Goal: Task Accomplishment & Management: Use online tool/utility

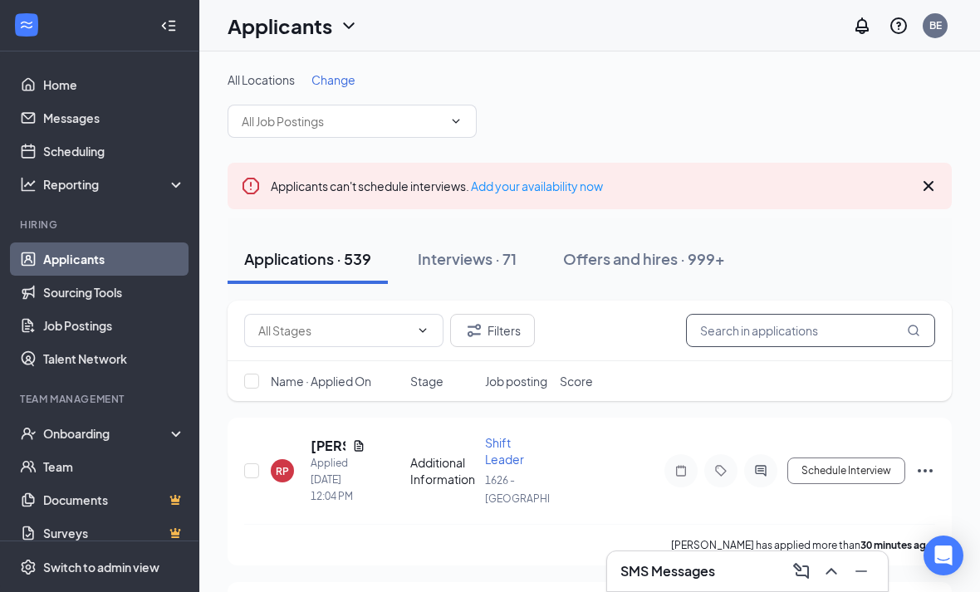
click at [762, 328] on input "text" at bounding box center [810, 330] width 249 height 33
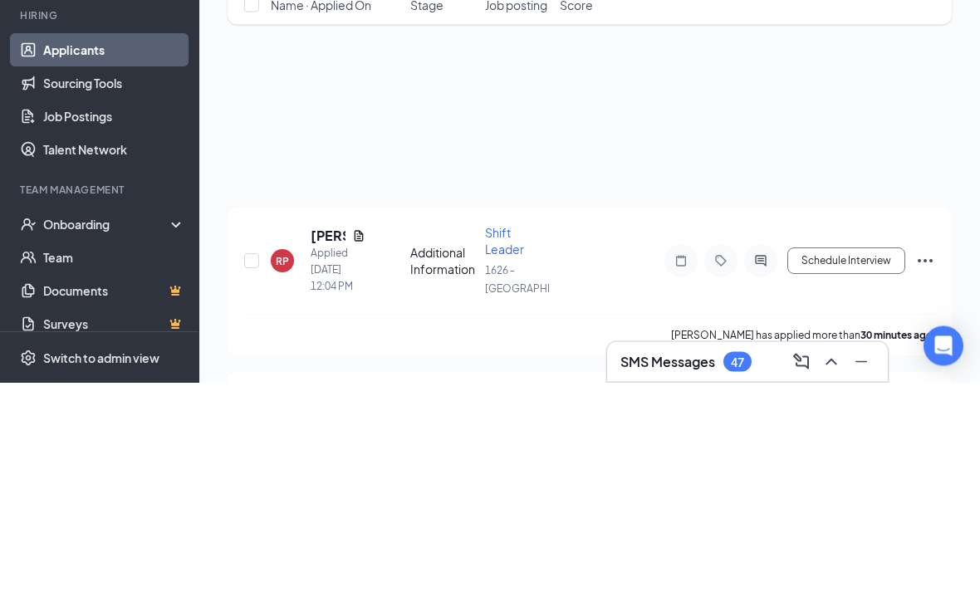
scroll to position [55, 0]
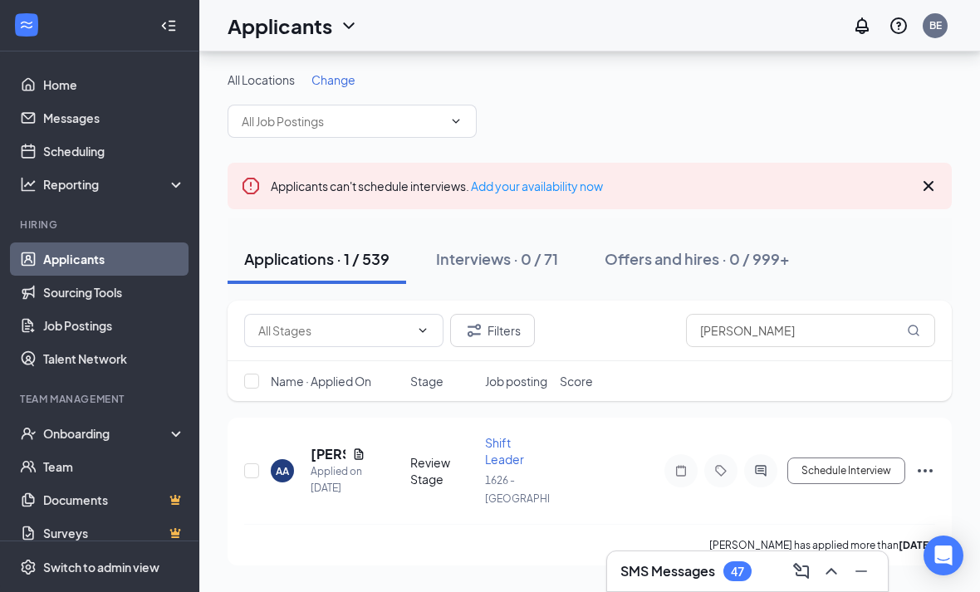
click at [349, 445] on div "Arthur Alston" at bounding box center [338, 454] width 55 height 18
click at [324, 445] on h5 "Arthur Alston" at bounding box center [328, 454] width 35 height 18
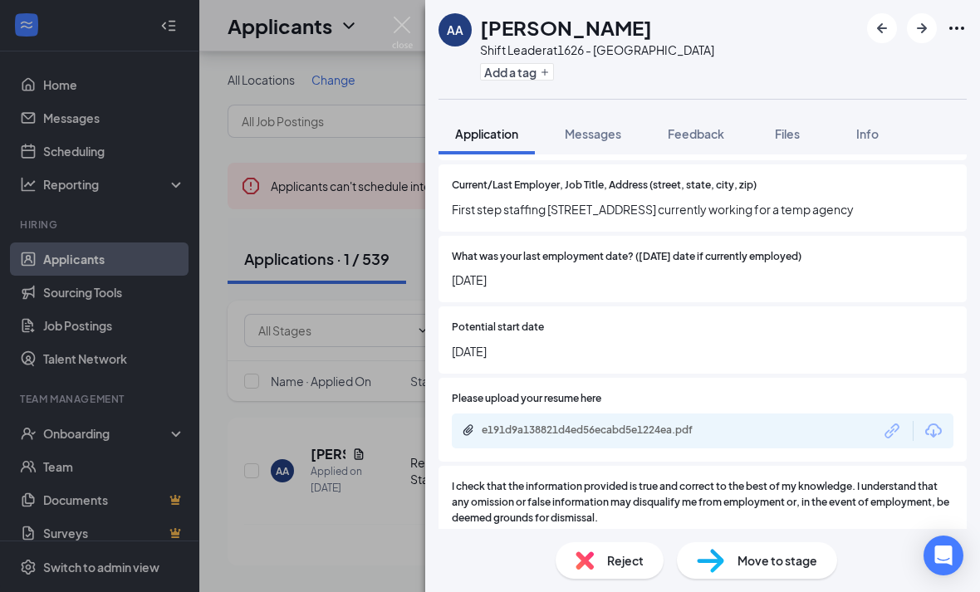
scroll to position [1064, 0]
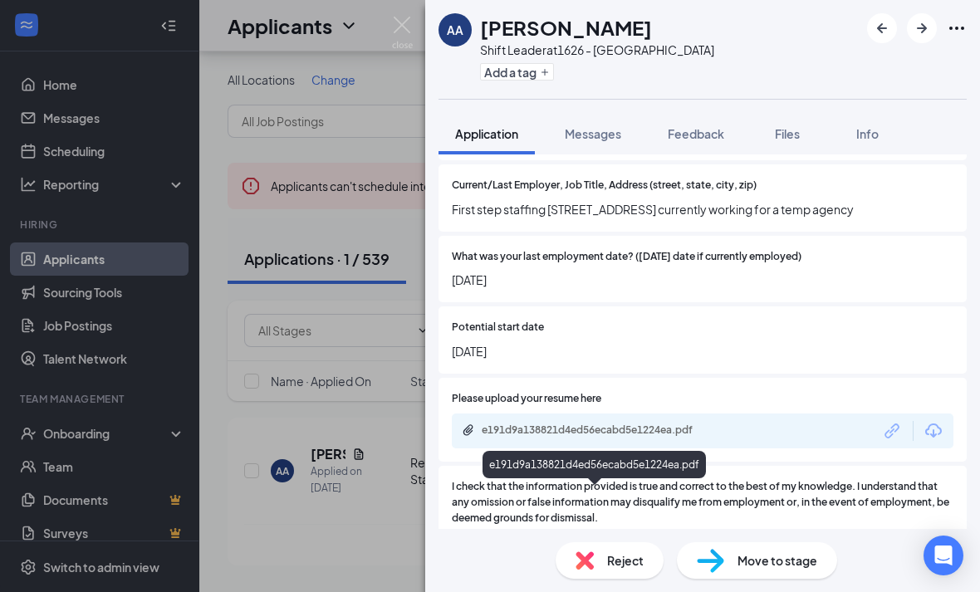
click at [572, 437] on div "e191d9a138821d4ed56ecabd5e1224ea.pdf" at bounding box center [598, 430] width 233 height 13
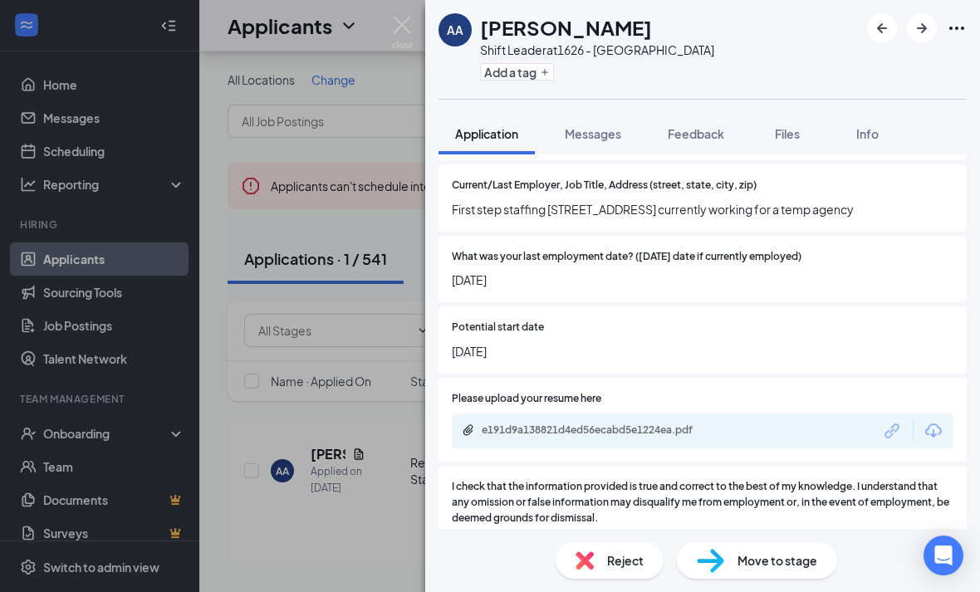
scroll to position [0, 0]
click at [781, 128] on span "Files" at bounding box center [787, 133] width 25 height 15
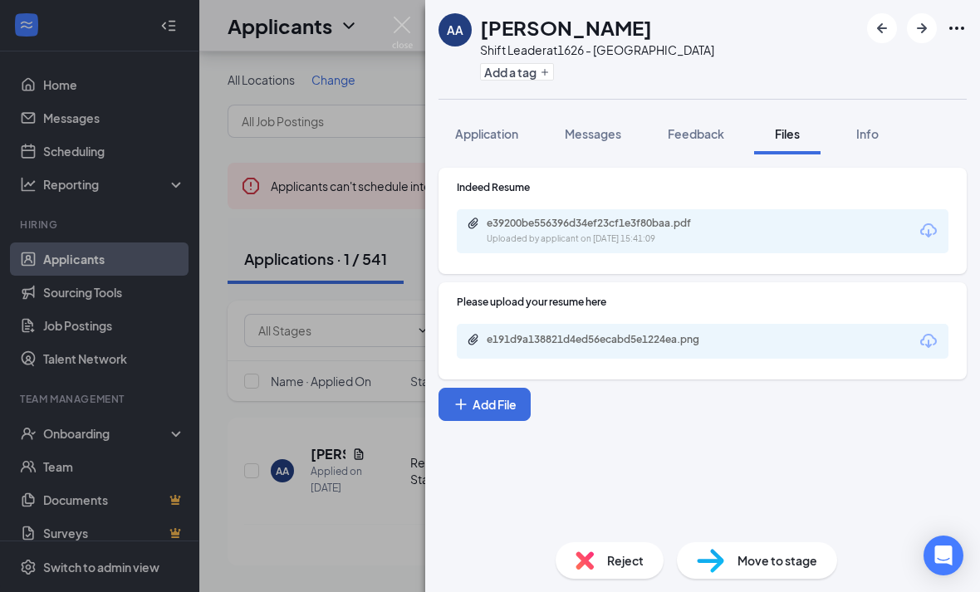
click at [663, 328] on div "e191d9a138821d4ed56ecabd5e1224ea.png" at bounding box center [703, 341] width 492 height 35
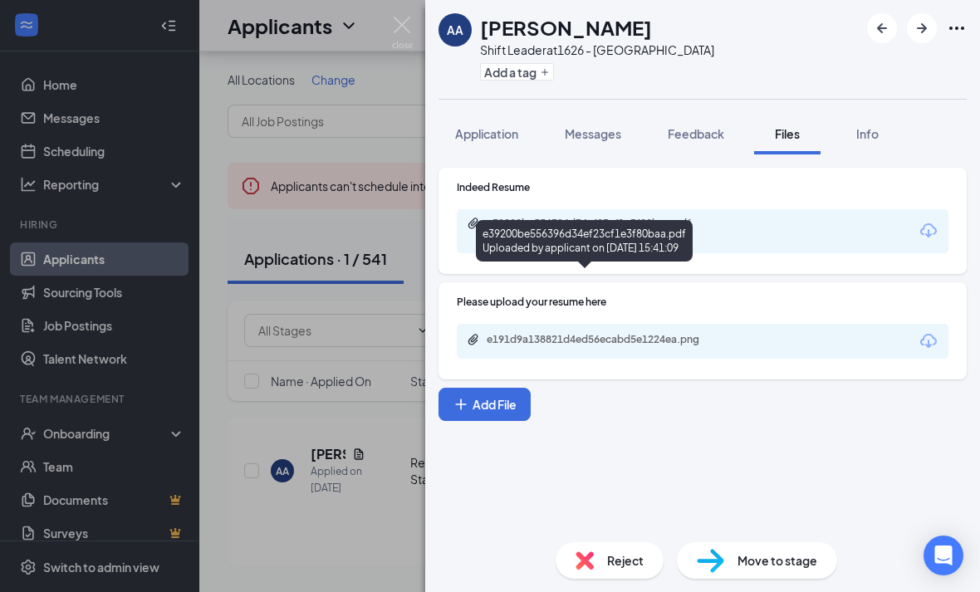
click at [646, 223] on div "e39200be556396d34ef23cf1e3f80baa.pdf" at bounding box center [603, 223] width 233 height 13
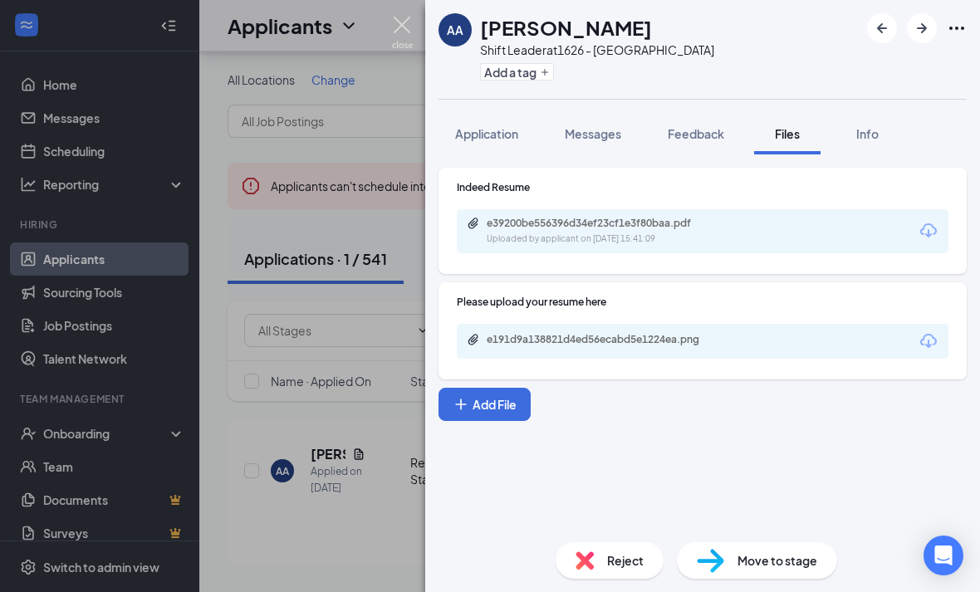
click at [401, 28] on img at bounding box center [402, 33] width 21 height 32
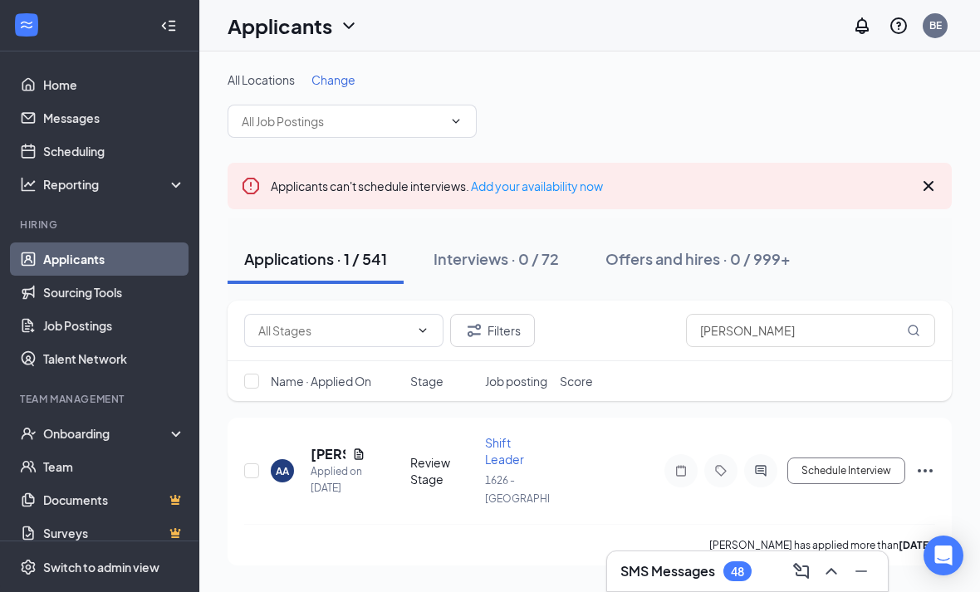
scroll to position [55, 0]
click at [767, 314] on input "Arthur" at bounding box center [810, 330] width 249 height 33
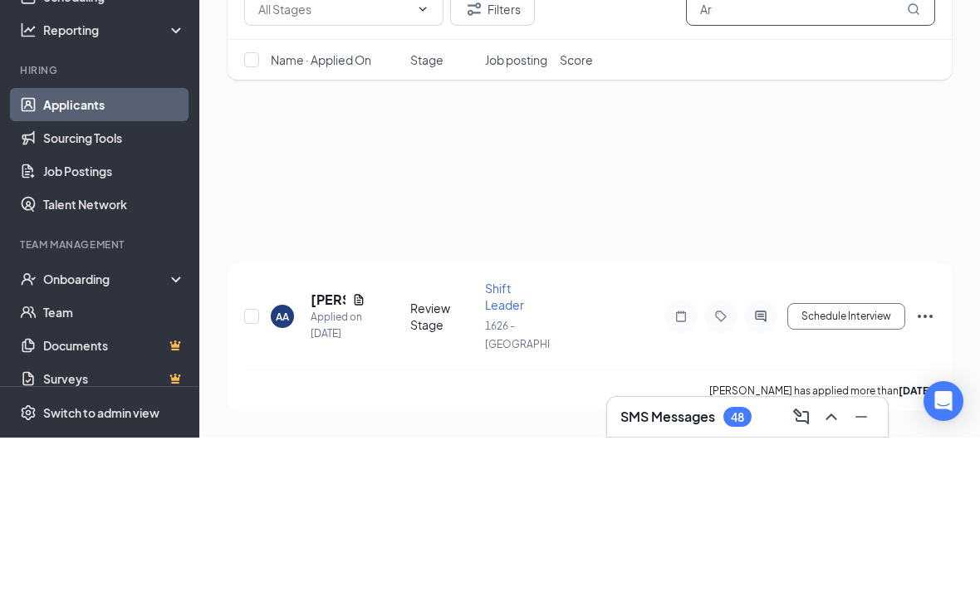
type input "A"
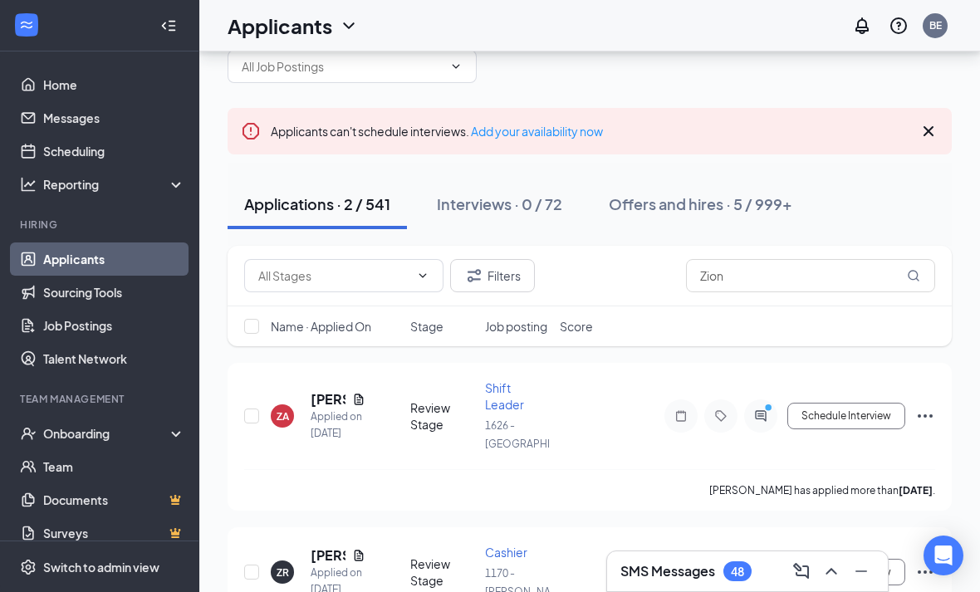
click at [329, 394] on h5 "Zion Adkins" at bounding box center [328, 399] width 35 height 18
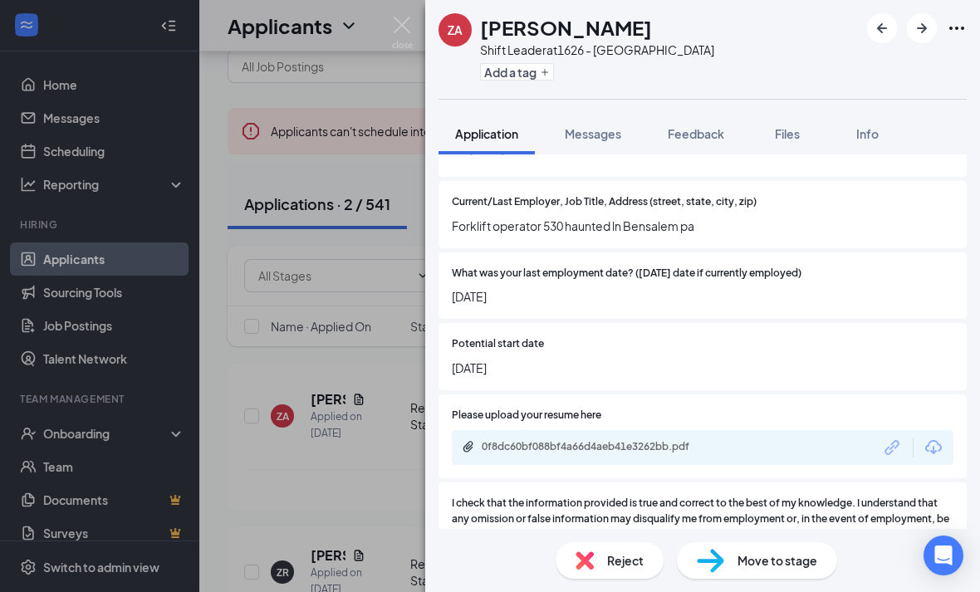
scroll to position [999, 0]
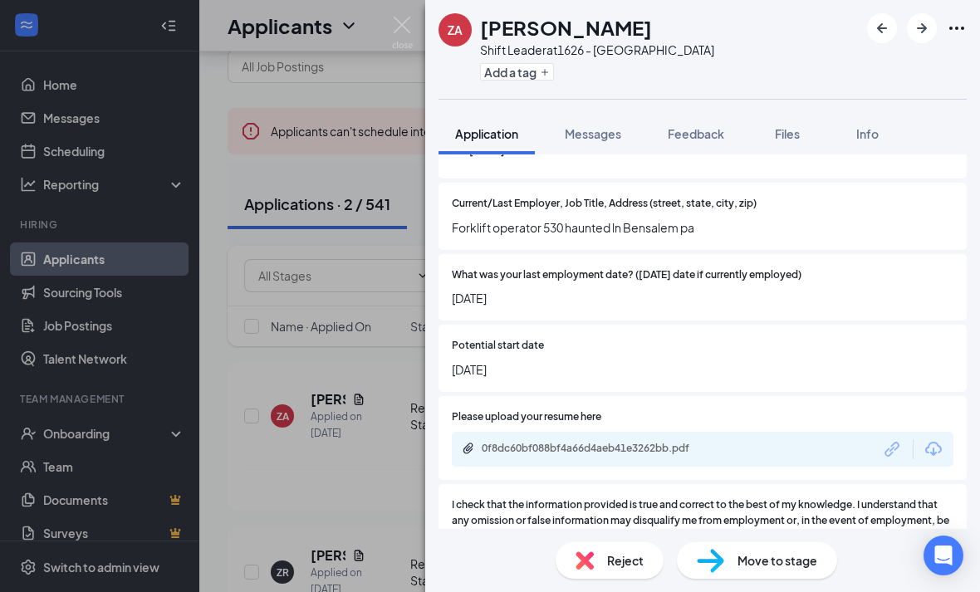
click at [832, 382] on div "Potential start date September 8, 2025" at bounding box center [702, 358] width 528 height 67
click at [838, 369] on span "September 8, 2025" at bounding box center [703, 369] width 502 height 18
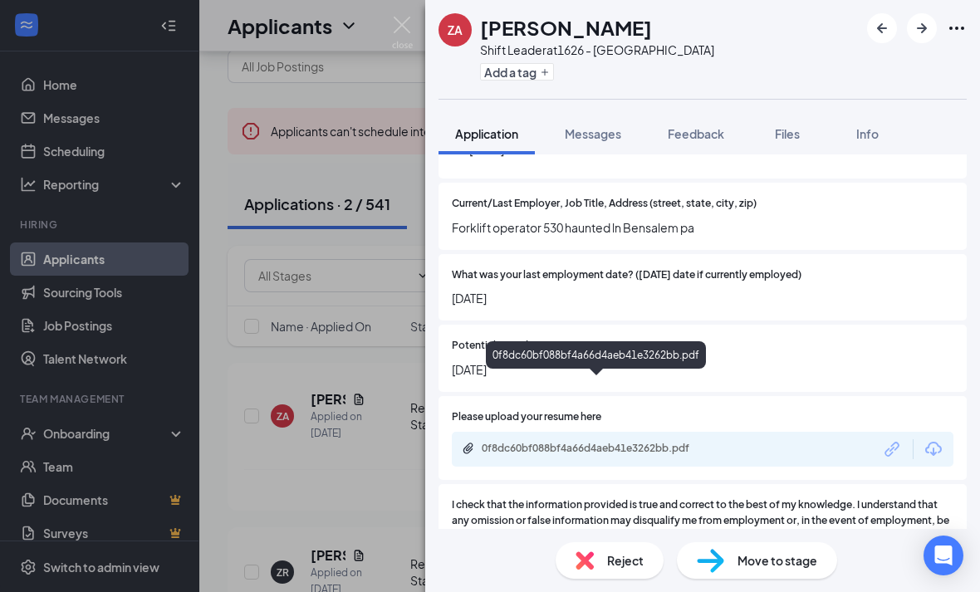
click at [602, 442] on div "0f8dc60bf088bf4a66d4aeb41e3262bb.pdf" at bounding box center [598, 448] width 233 height 13
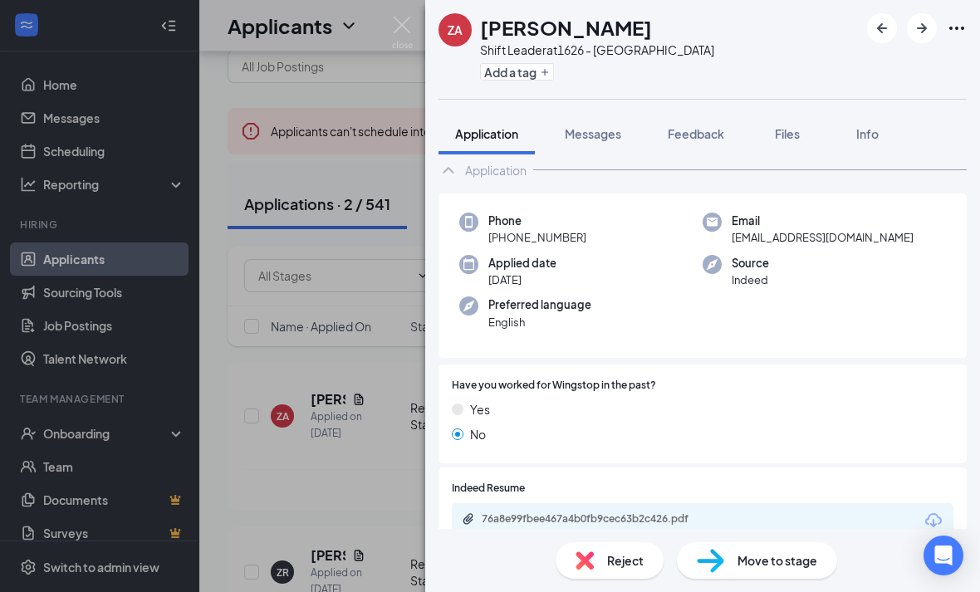
scroll to position [37, 0]
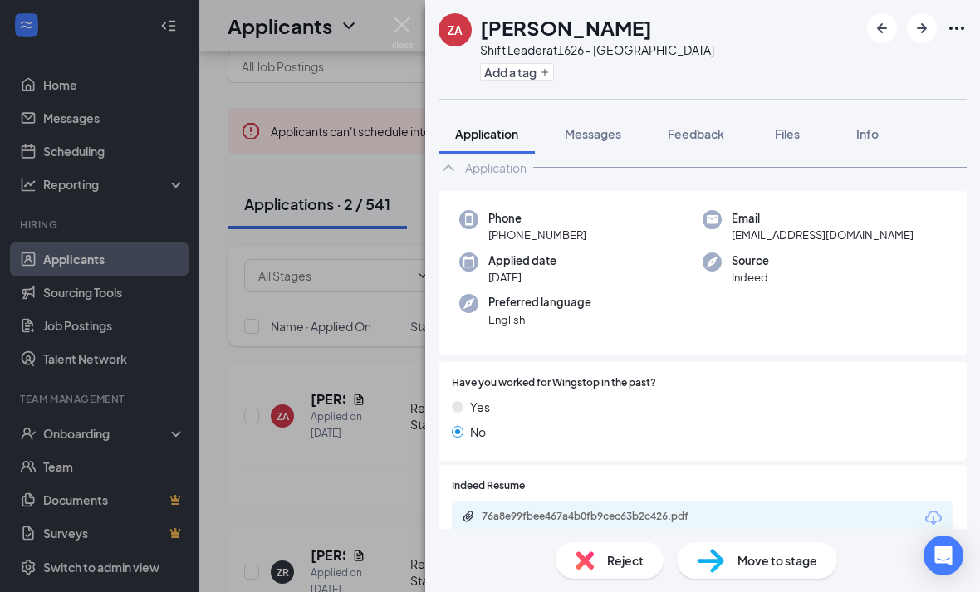
click at [404, 26] on img at bounding box center [402, 33] width 21 height 32
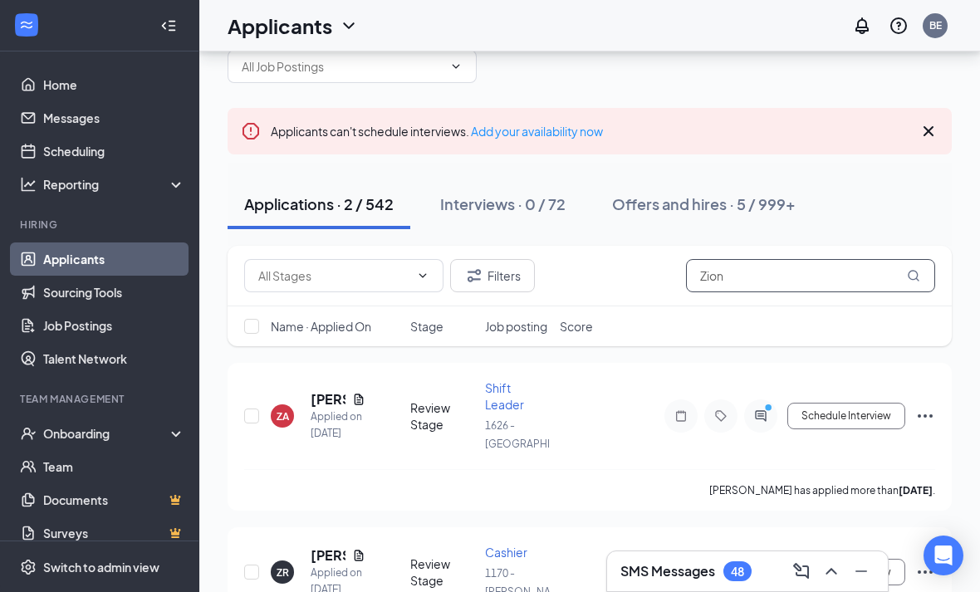
click at [761, 272] on input "Zion" at bounding box center [810, 275] width 249 height 33
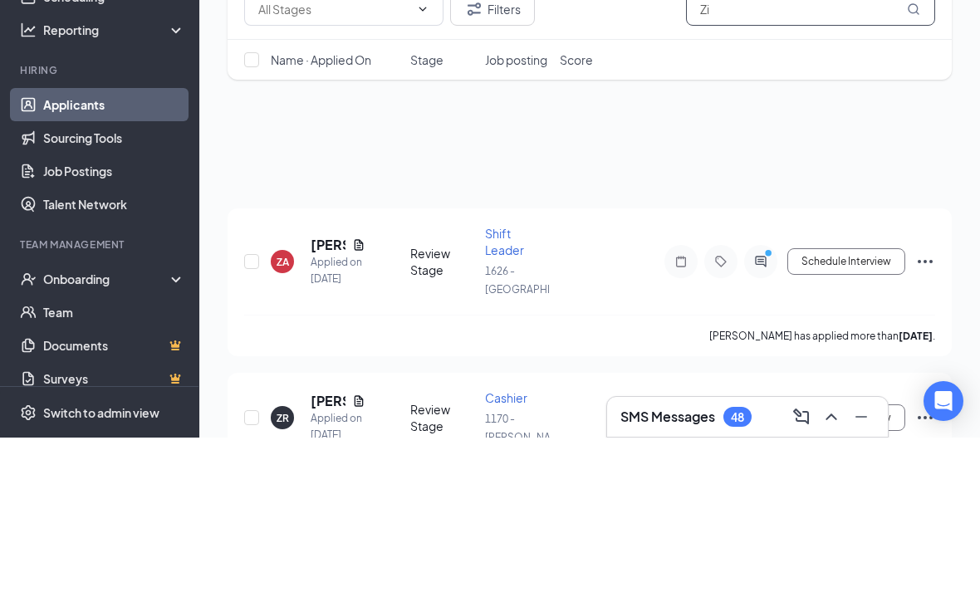
type input "Z"
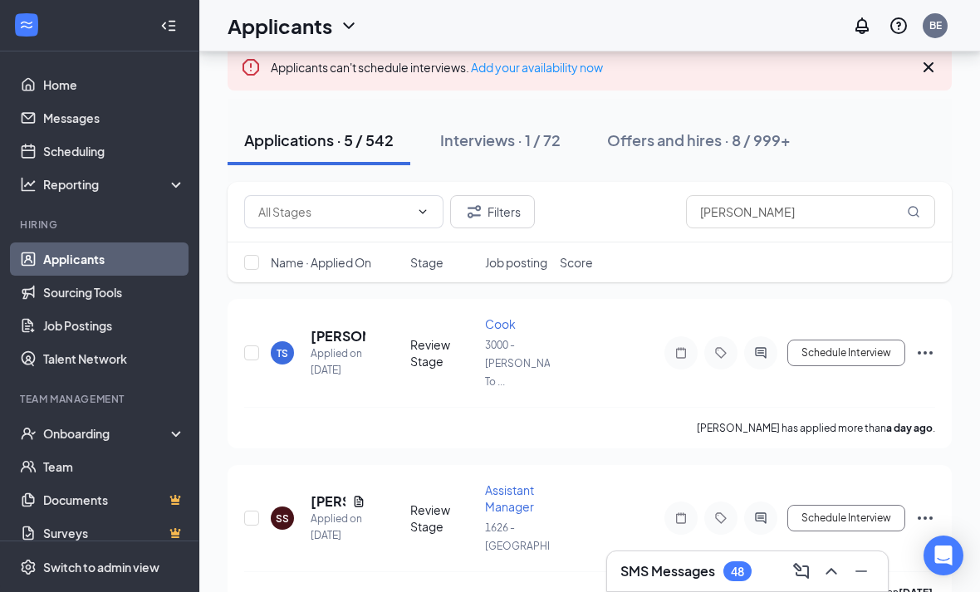
scroll to position [123, 0]
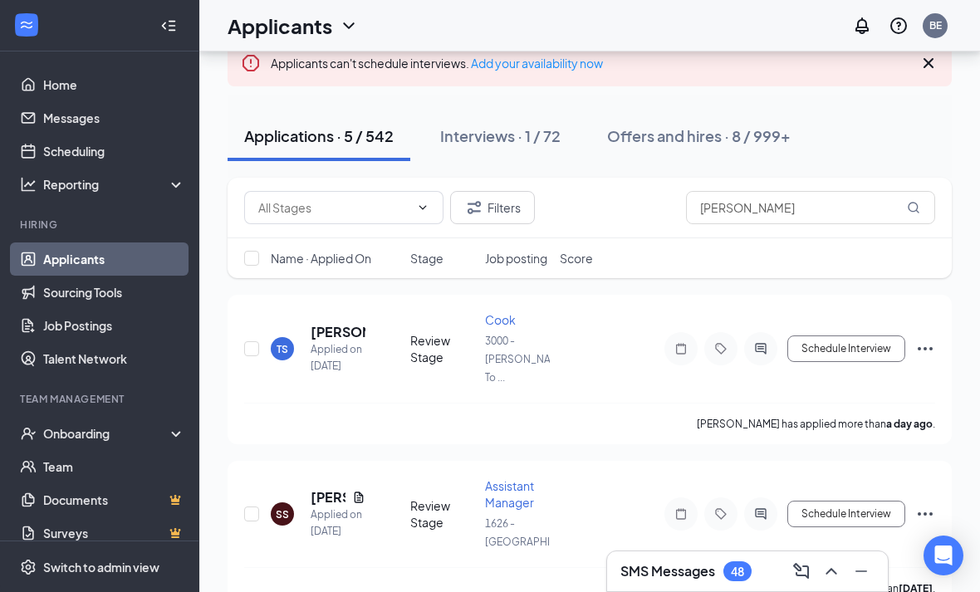
click at [336, 492] on h5 "[PERSON_NAME]" at bounding box center [328, 497] width 35 height 18
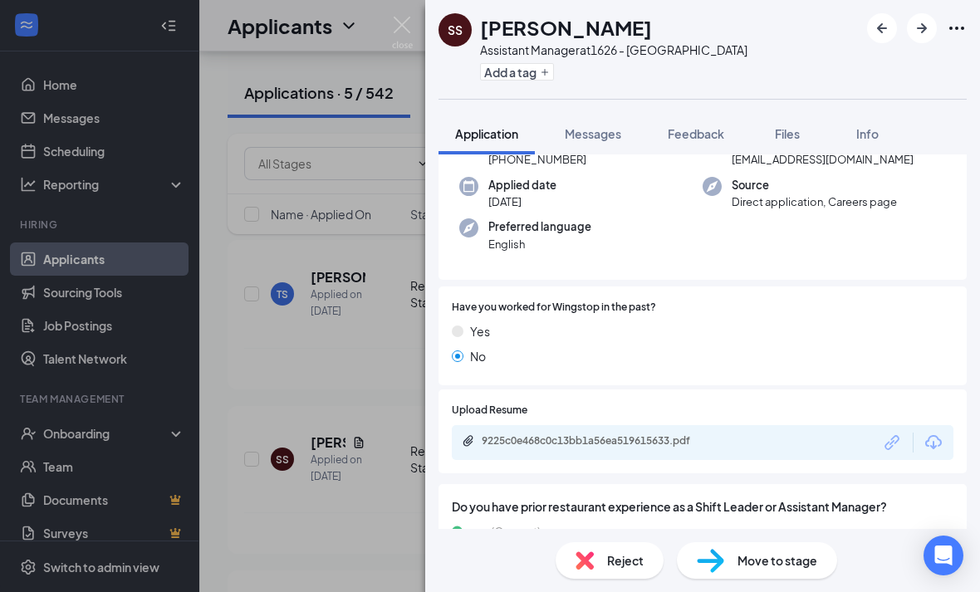
scroll to position [170, 0]
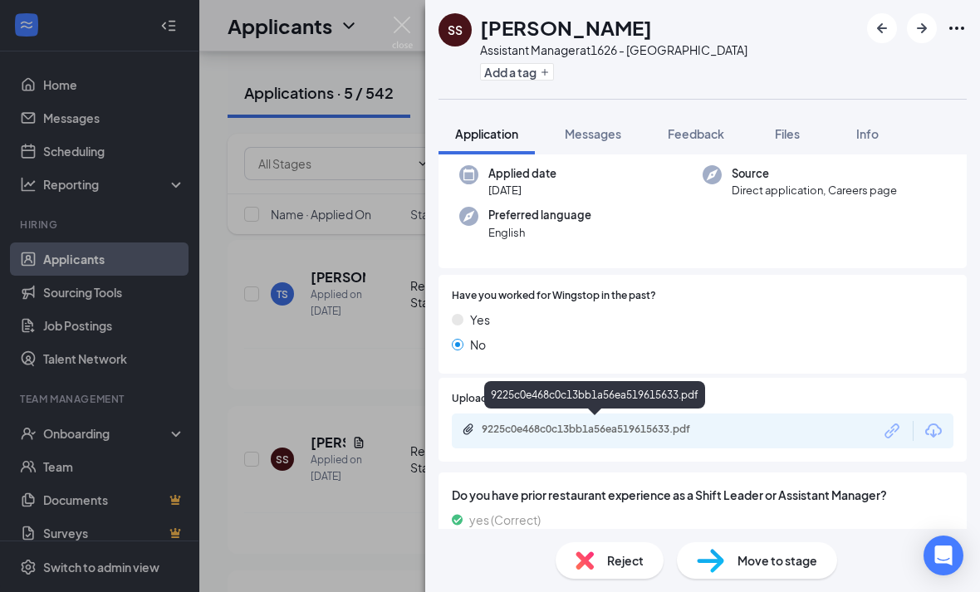
click at [640, 423] on div "9225c0e468c0c13bb1a56ea519615633.pdf" at bounding box center [598, 429] width 233 height 13
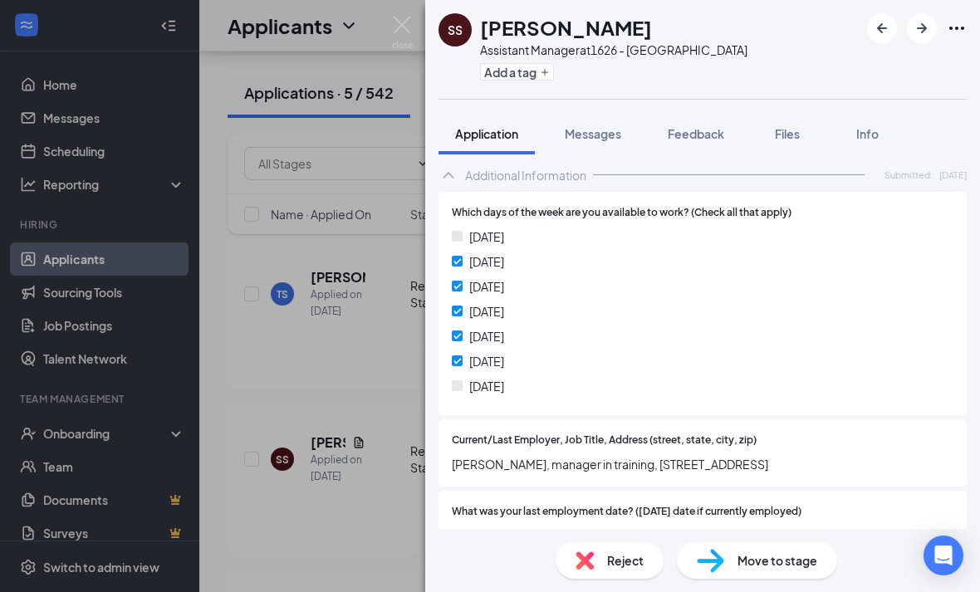
scroll to position [0, 0]
click at [404, 17] on img at bounding box center [402, 33] width 21 height 32
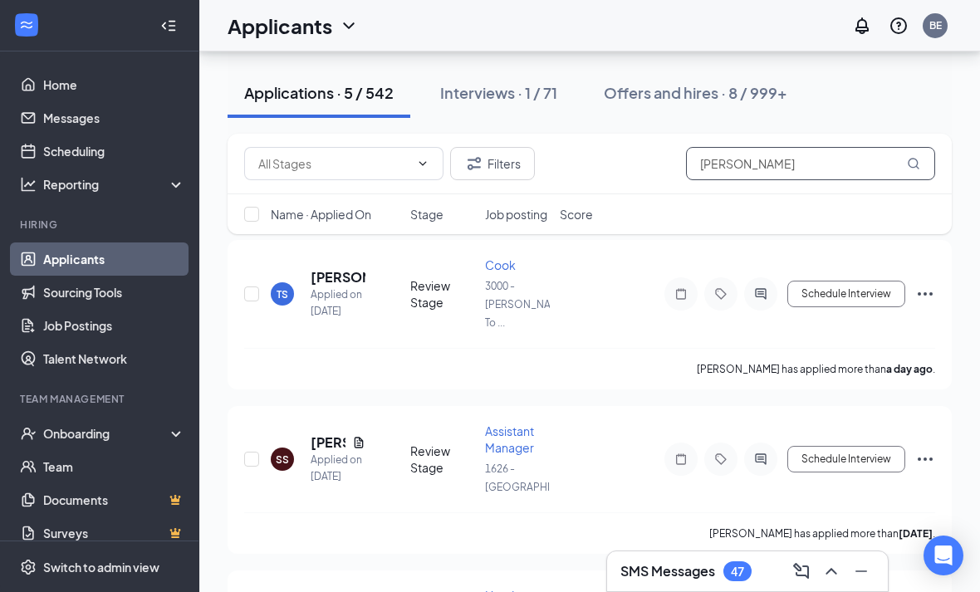
click at [801, 161] on input "Scott" at bounding box center [810, 163] width 249 height 33
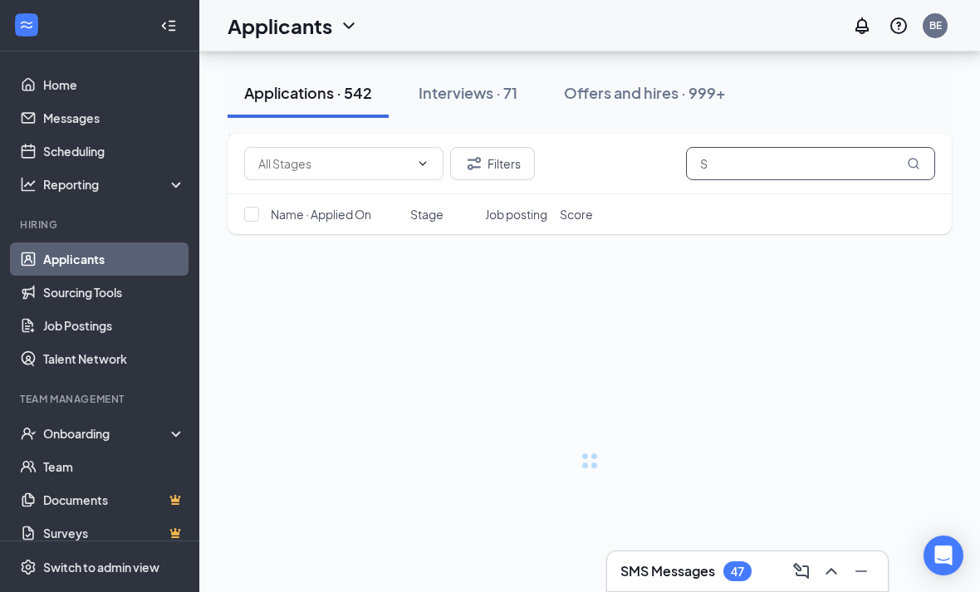
scroll to position [55, 0]
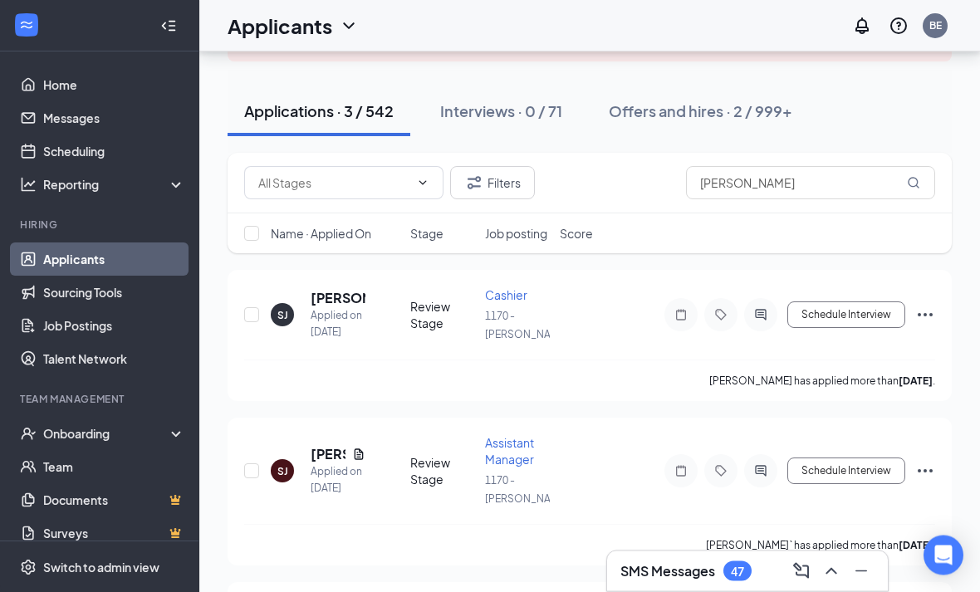
scroll to position [143, 0]
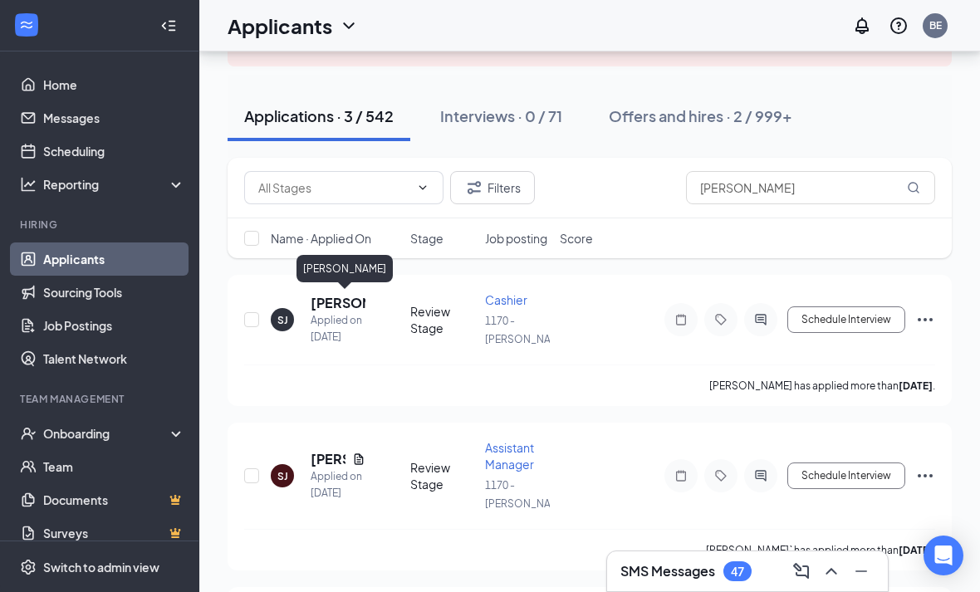
click at [340, 301] on h5 "Shaun Johnson" at bounding box center [338, 303] width 55 height 18
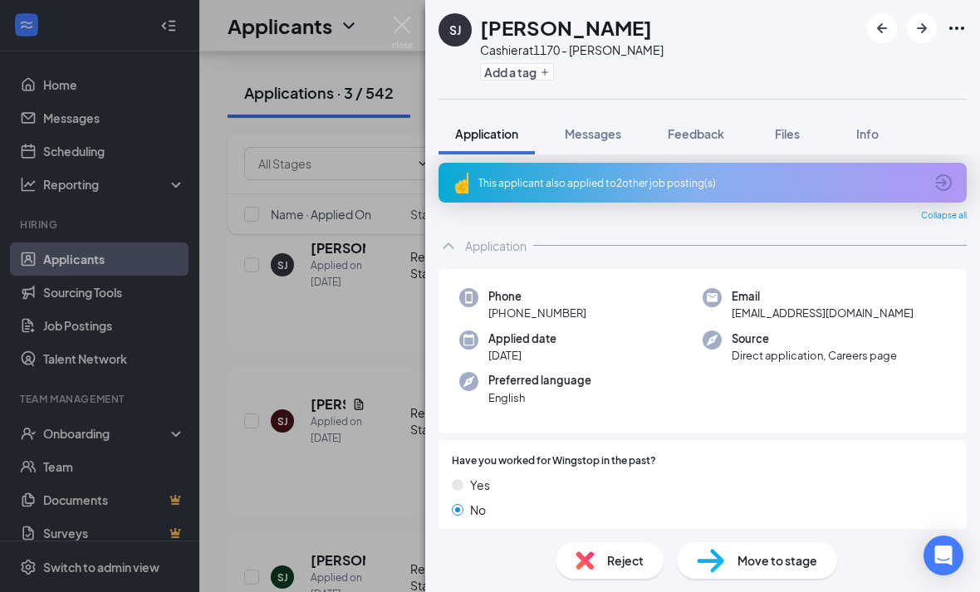
scroll to position [4, 0]
click at [404, 32] on img at bounding box center [402, 33] width 21 height 32
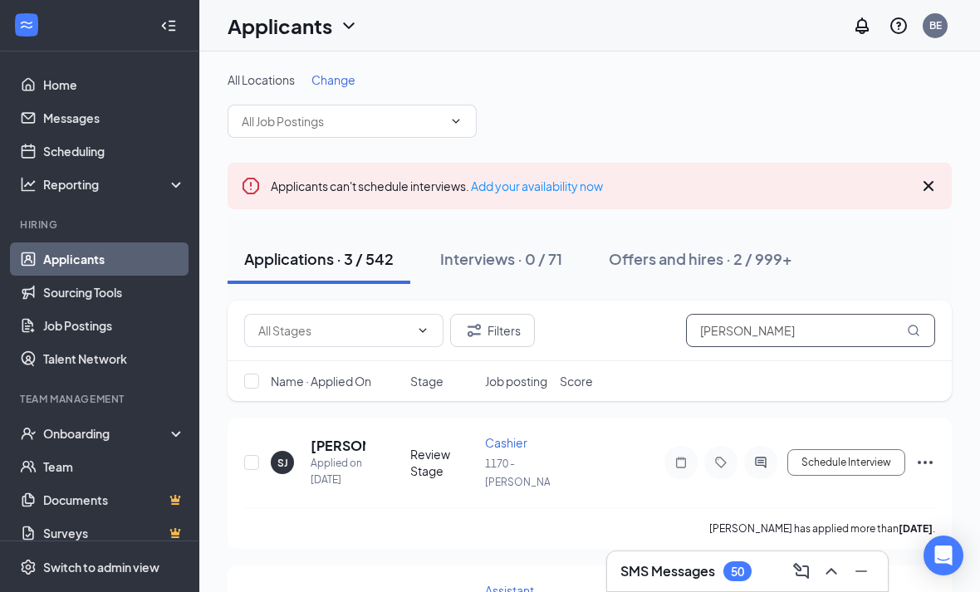
click at [774, 328] on input "Shaun" at bounding box center [810, 330] width 249 height 33
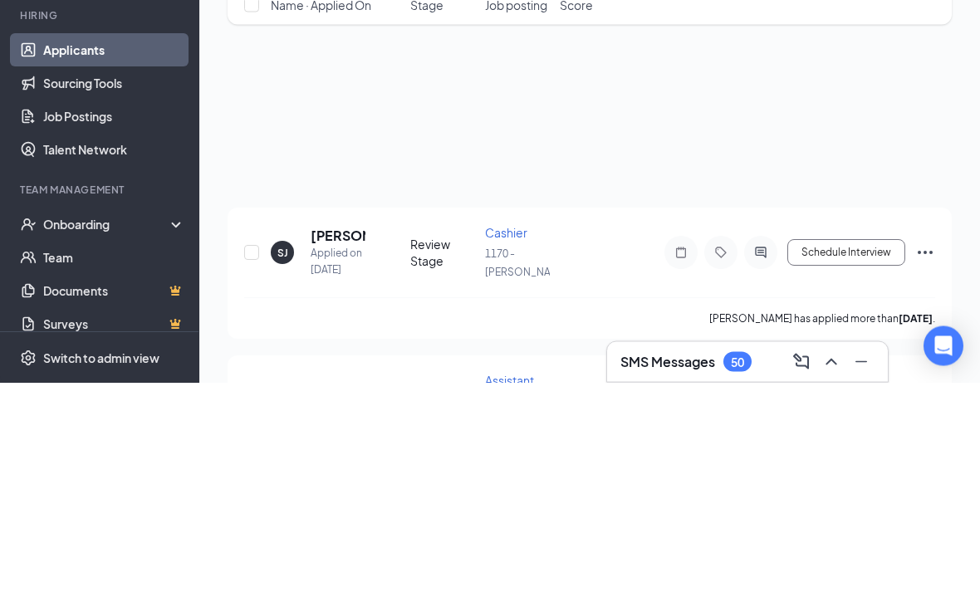
type input "S"
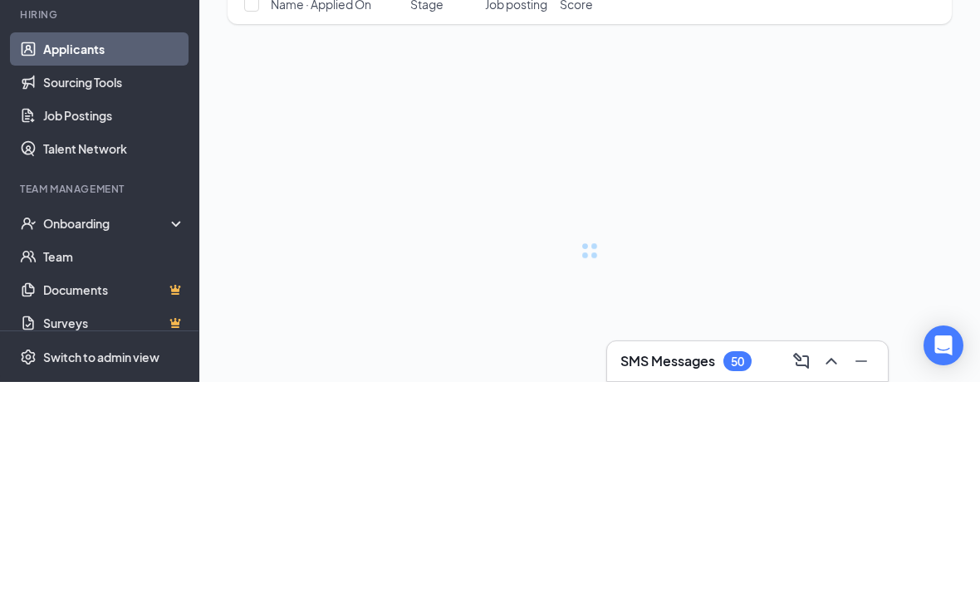
scroll to position [55, 0]
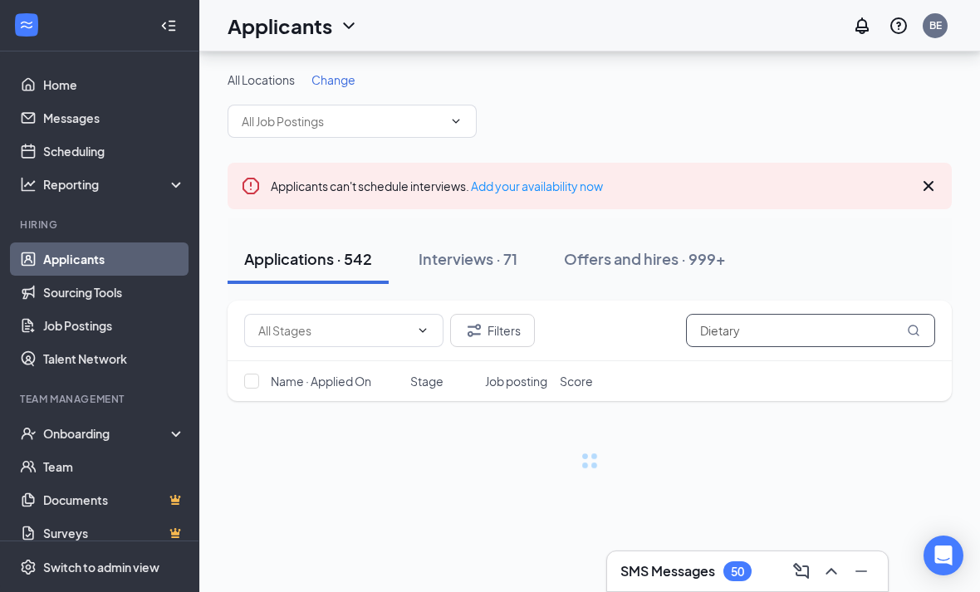
click at [791, 314] on input "Dietary" at bounding box center [810, 330] width 249 height 33
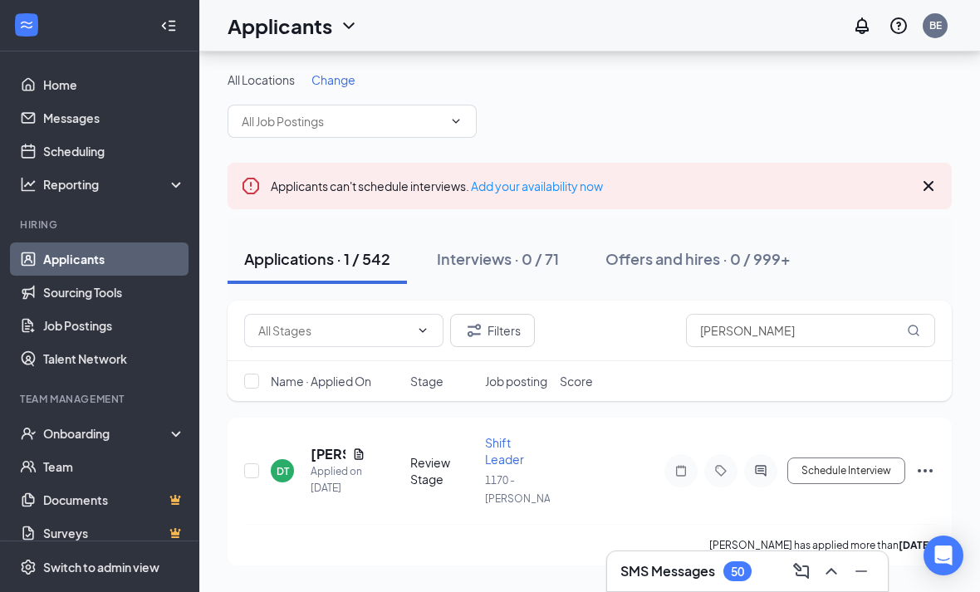
click at [331, 445] on h5 "Dietra Tucker" at bounding box center [328, 454] width 35 height 18
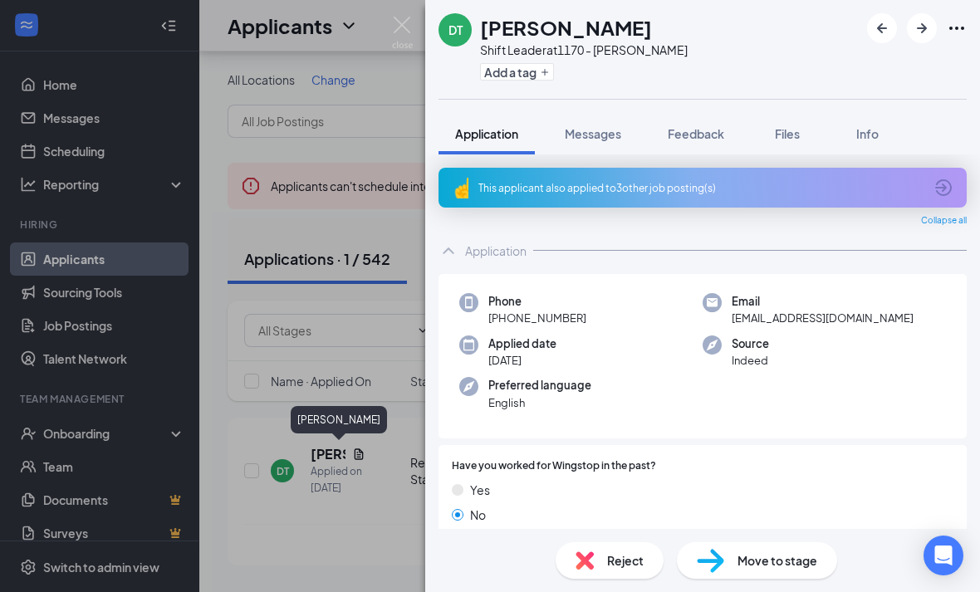
click at [407, 25] on img at bounding box center [402, 33] width 21 height 32
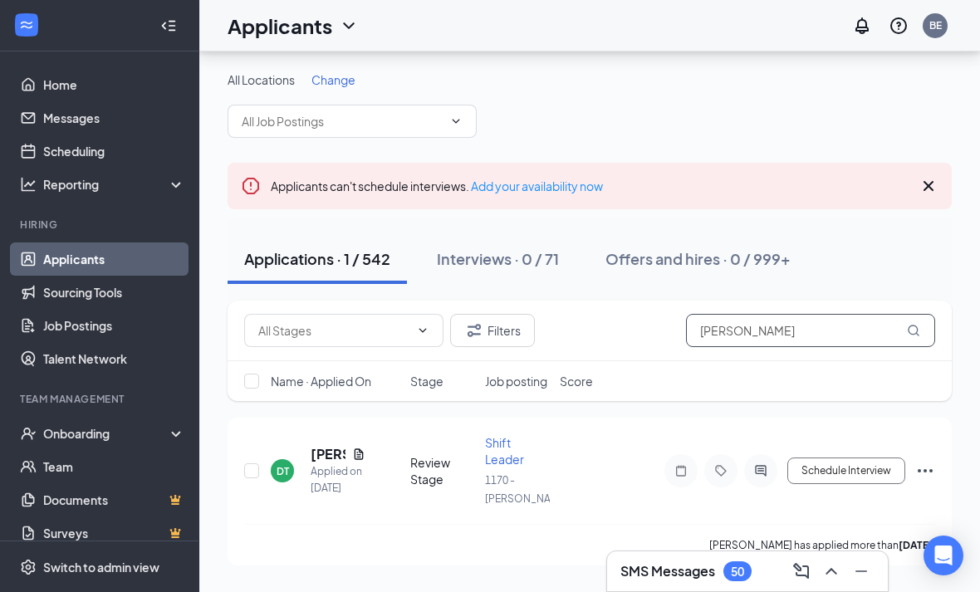
click at [777, 314] on input "Dietra" at bounding box center [810, 330] width 249 height 33
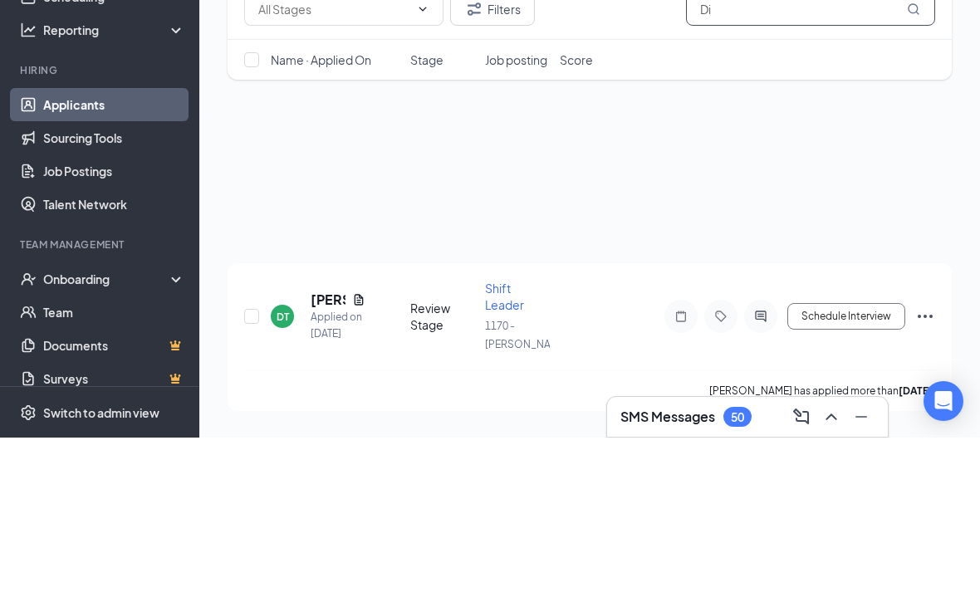
type input "D"
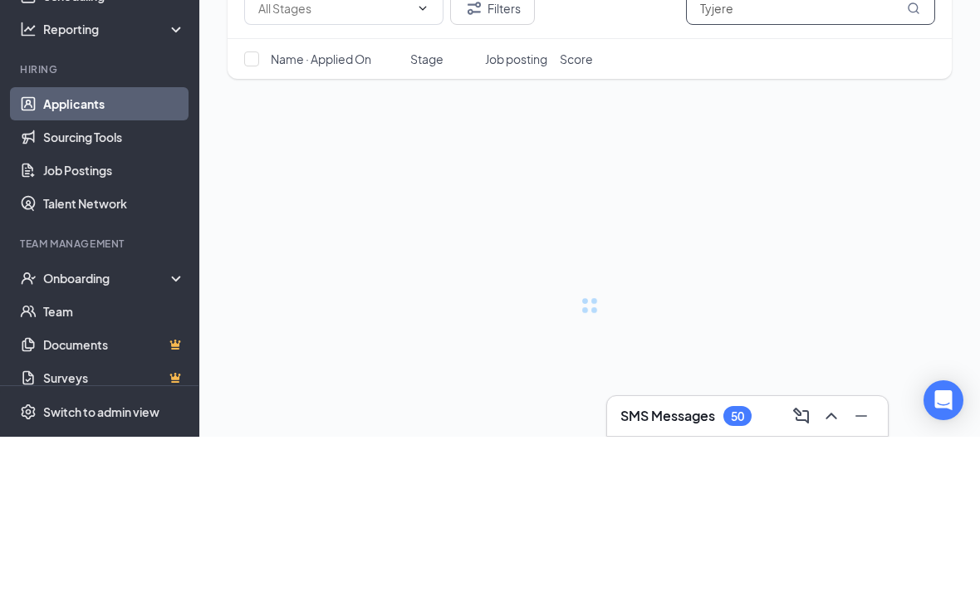
type input "Tyjere"
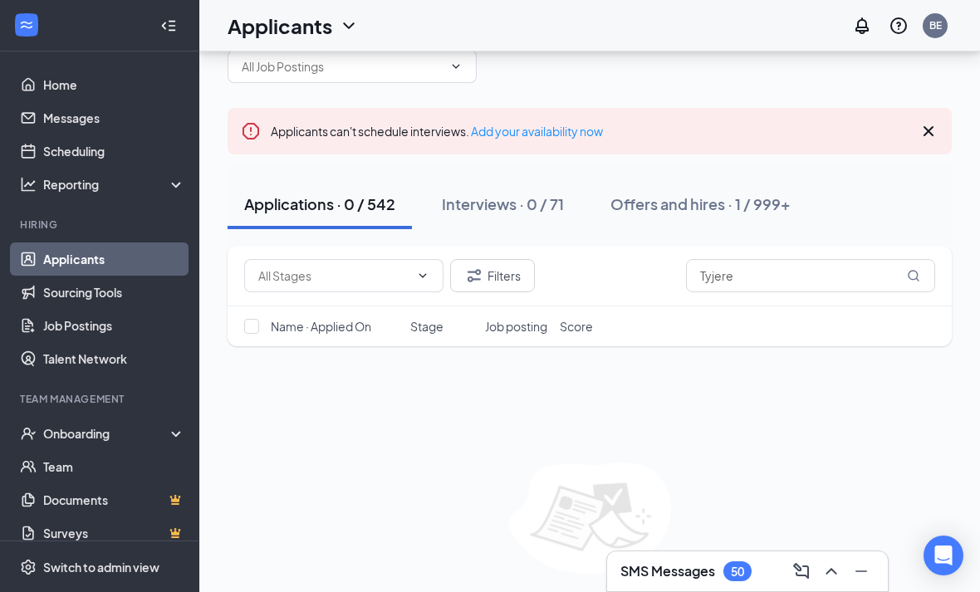
click at [710, 204] on div "Offers and hires · 1 / 999+" at bounding box center [700, 203] width 180 height 21
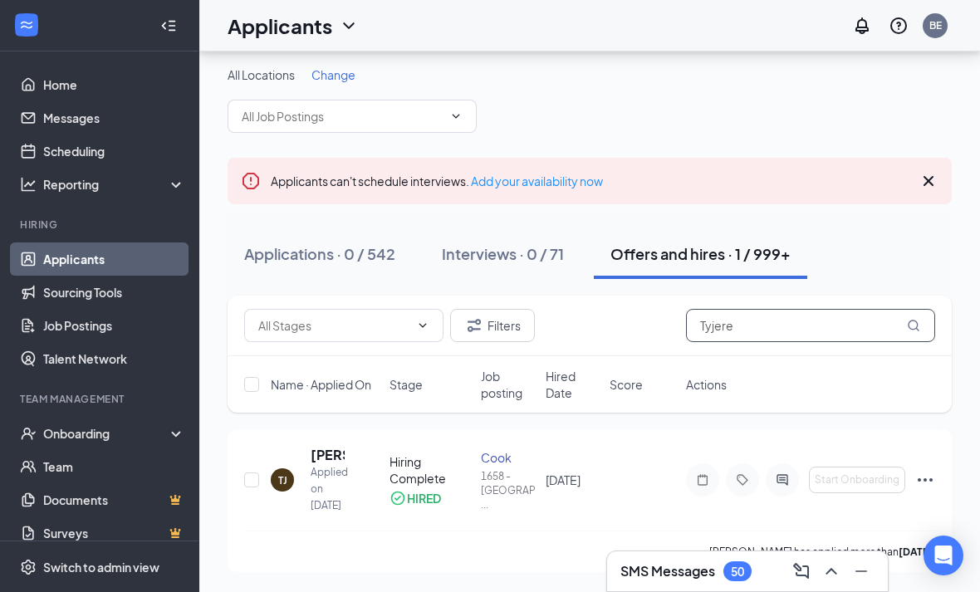
click at [775, 309] on input "Tyjere" at bounding box center [810, 325] width 249 height 33
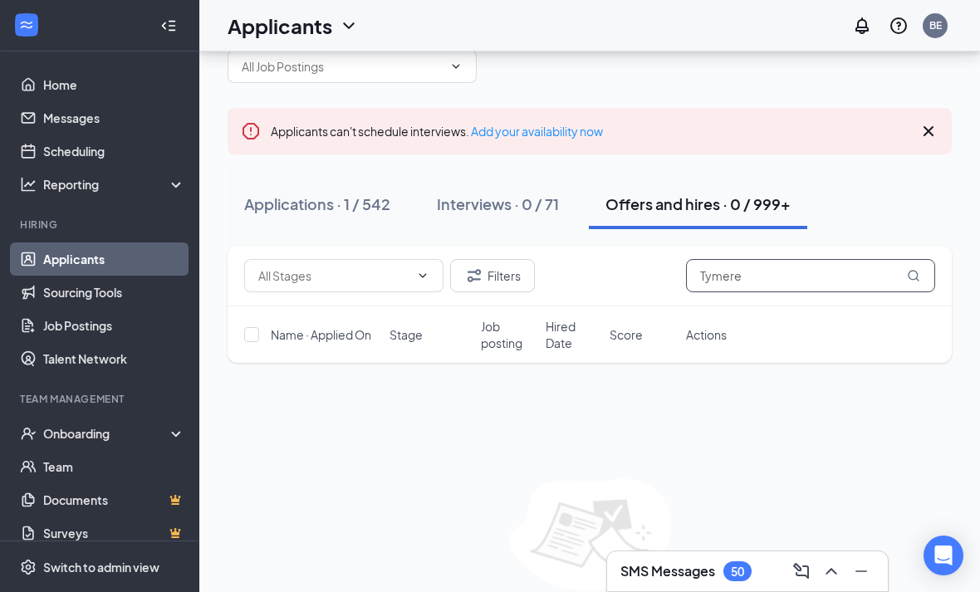
type input "Tymere"
click at [363, 194] on div "Applications · 1 / 542" at bounding box center [317, 203] width 146 height 21
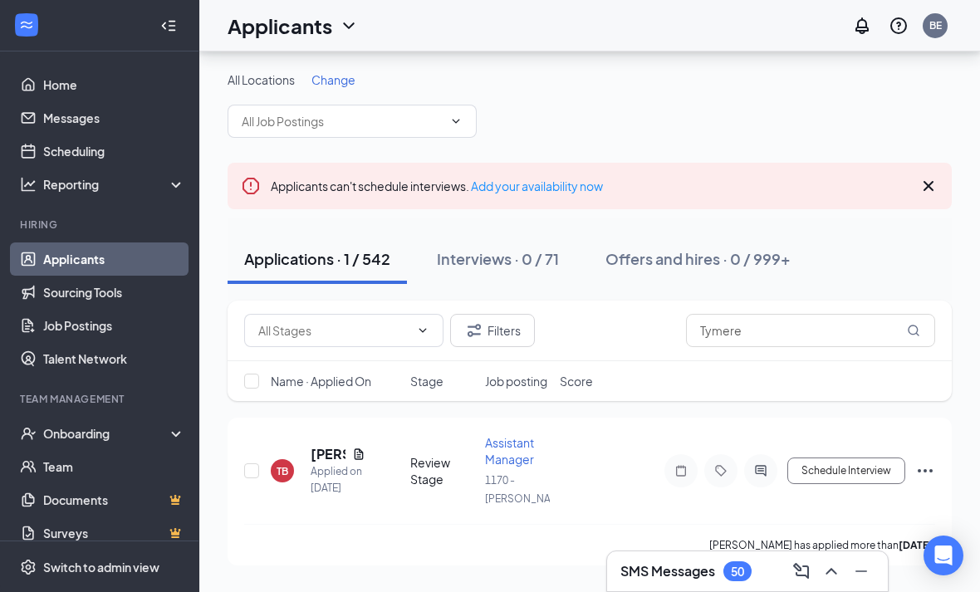
click at [326, 445] on h5 "Tymere Bryant" at bounding box center [328, 454] width 35 height 18
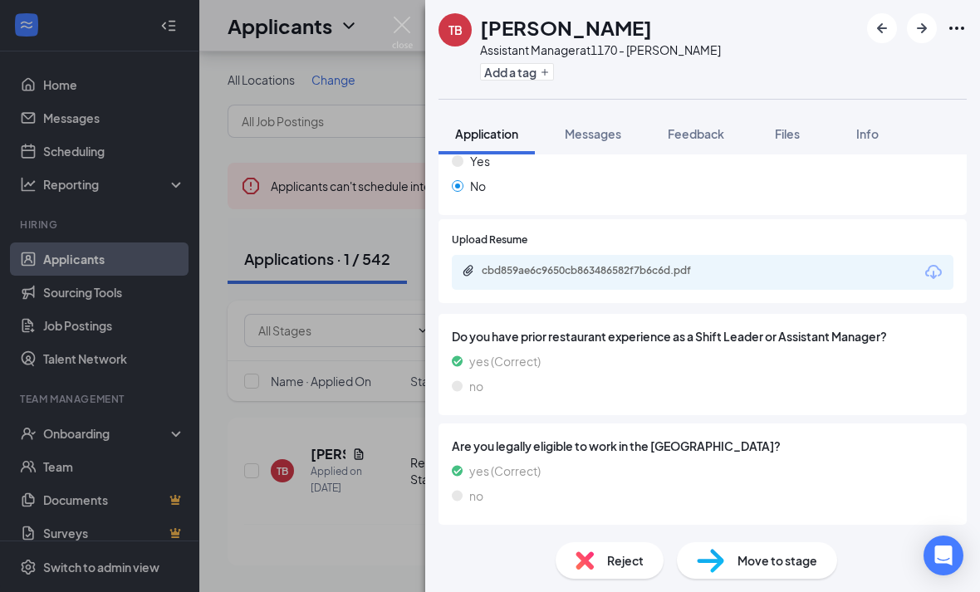
scroll to position [278, 0]
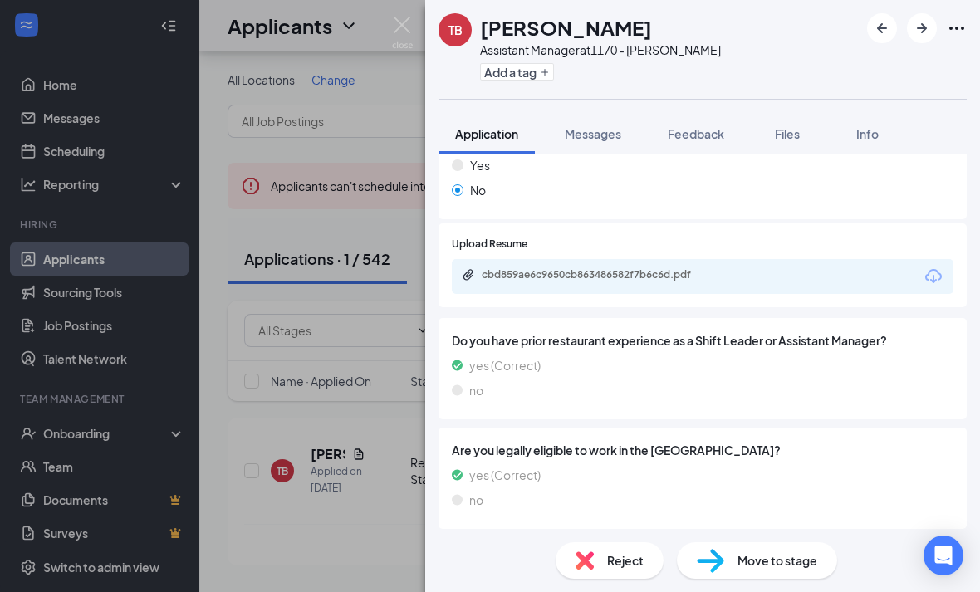
click at [613, 270] on div "cbd859ae6c9650cb863486582f7b6c6d.pdf" at bounding box center [598, 274] width 233 height 13
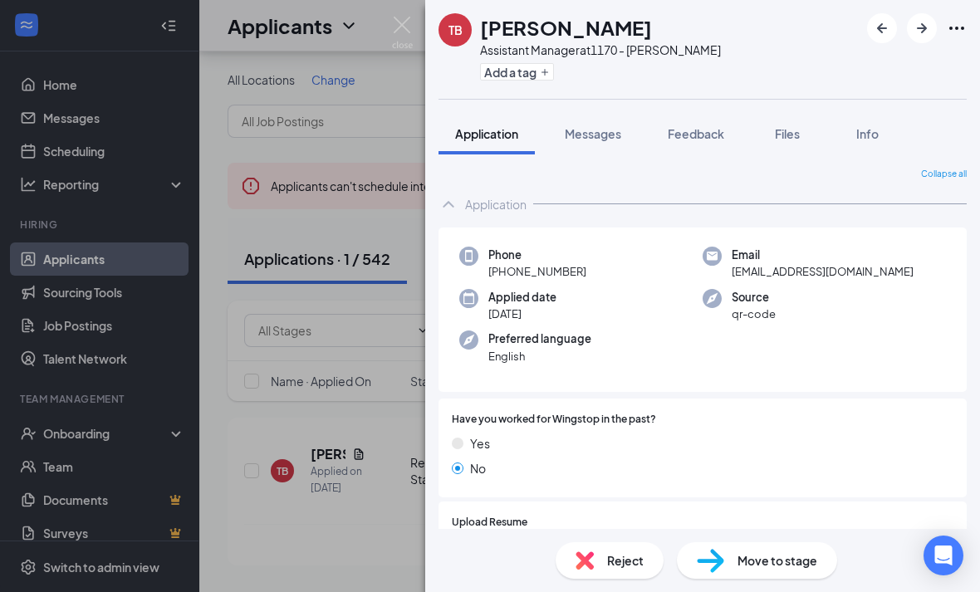
scroll to position [0, 0]
click at [394, 31] on img at bounding box center [402, 33] width 21 height 32
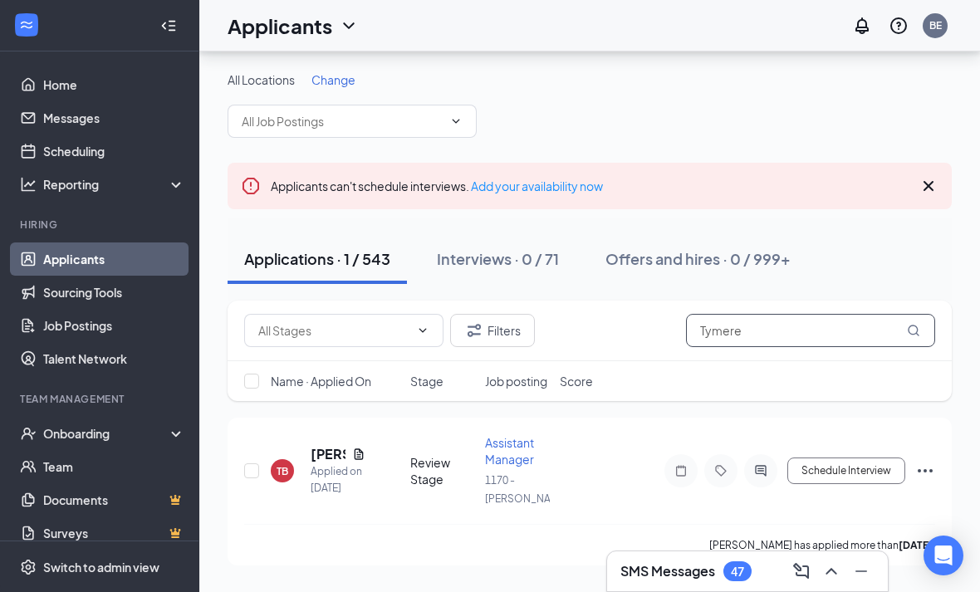
click at [767, 314] on input "Tymere" at bounding box center [810, 330] width 249 height 33
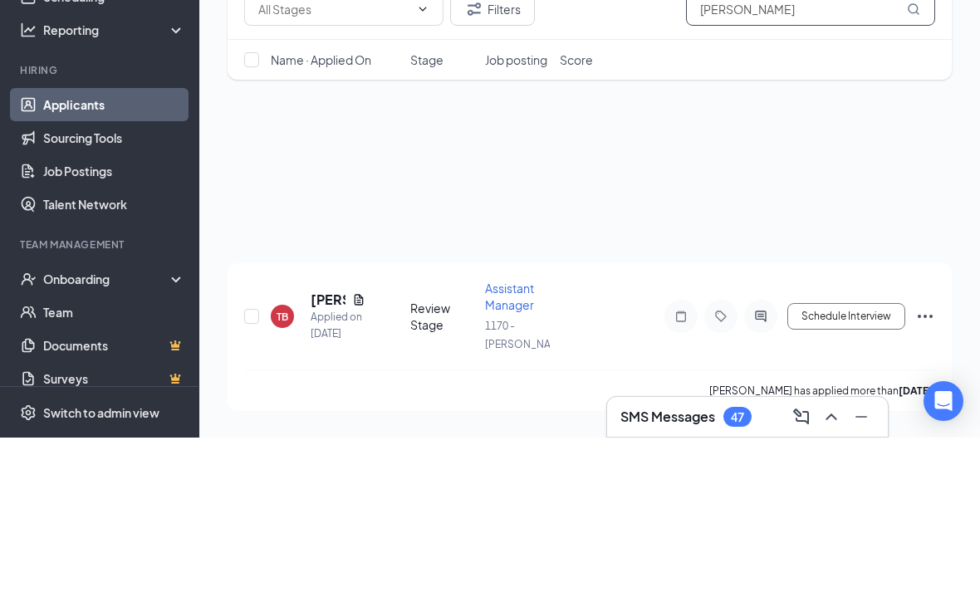
type input "T"
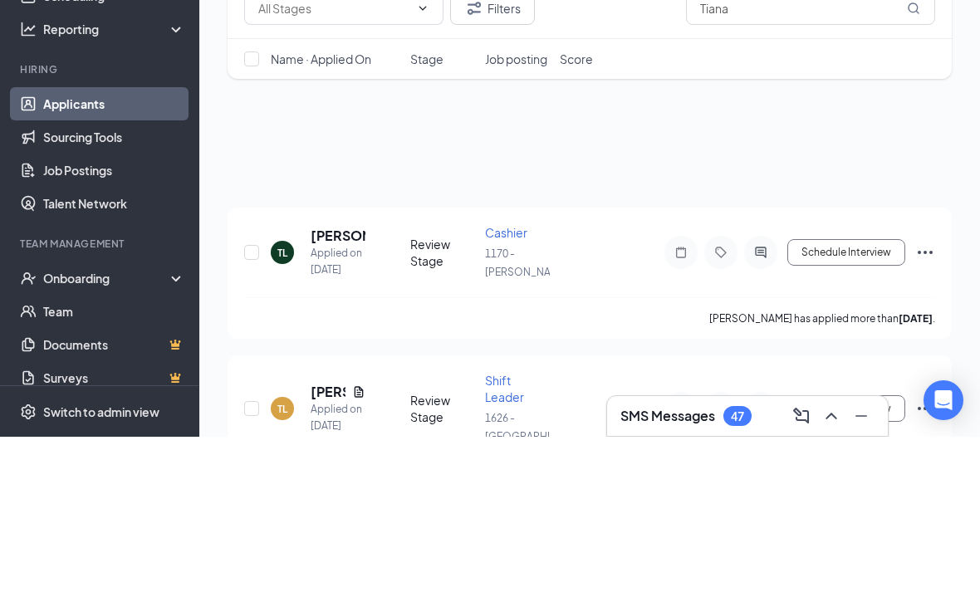
scroll to position [210, 0]
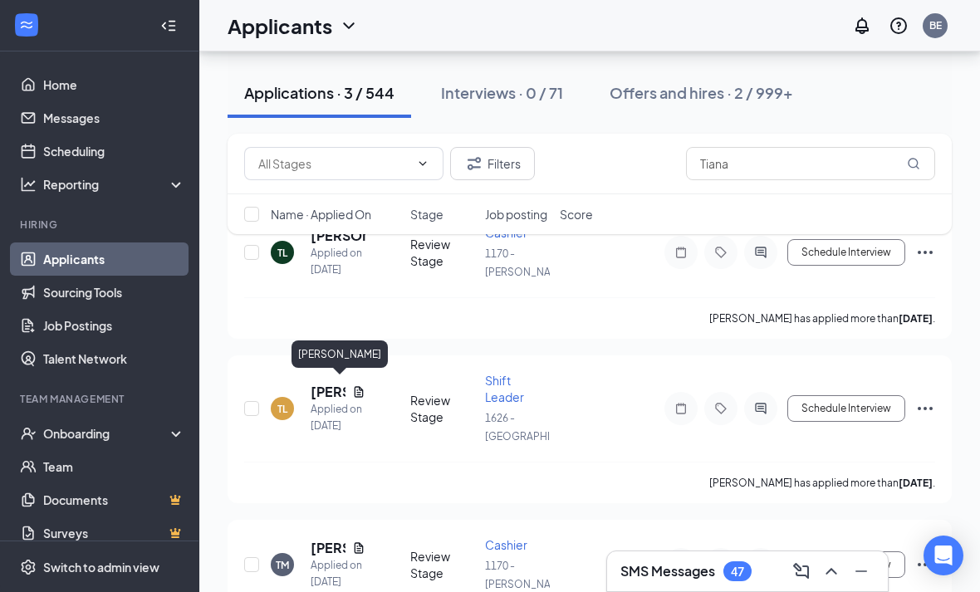
click at [319, 390] on h5 "Tiana Lozada" at bounding box center [328, 392] width 35 height 18
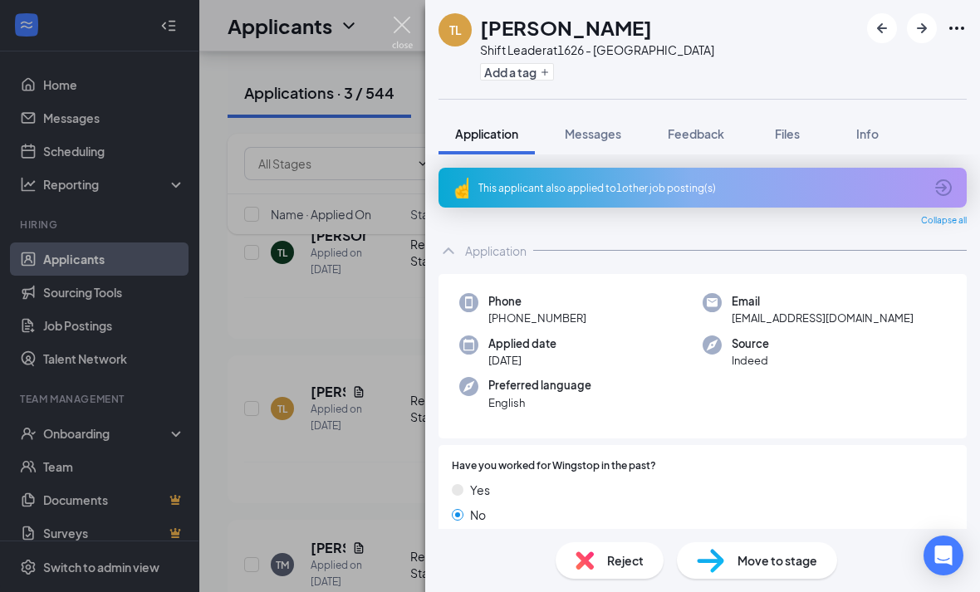
click at [404, 29] on img at bounding box center [402, 33] width 21 height 32
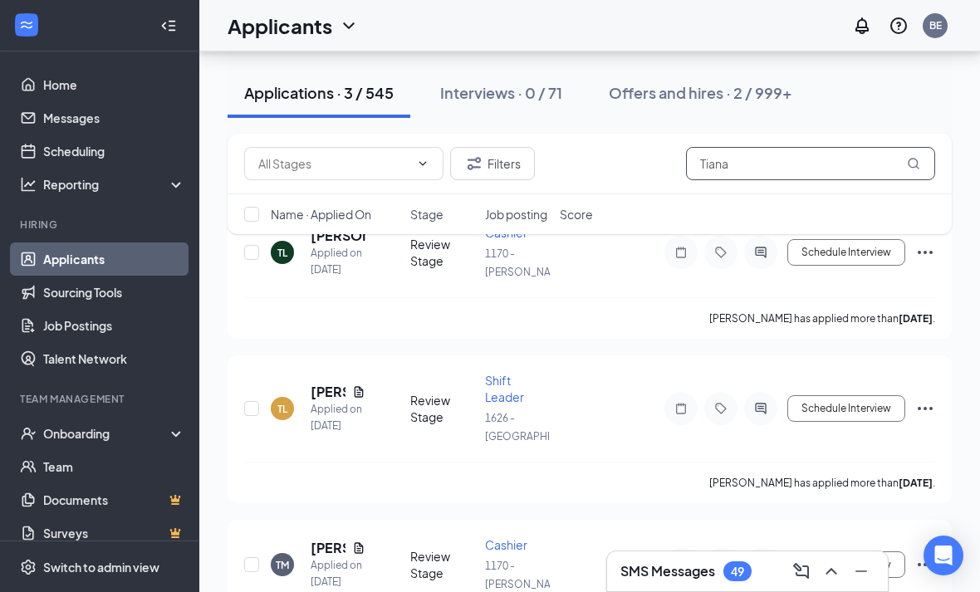
click at [786, 167] on input "Tiana" at bounding box center [810, 163] width 249 height 33
type input "T"
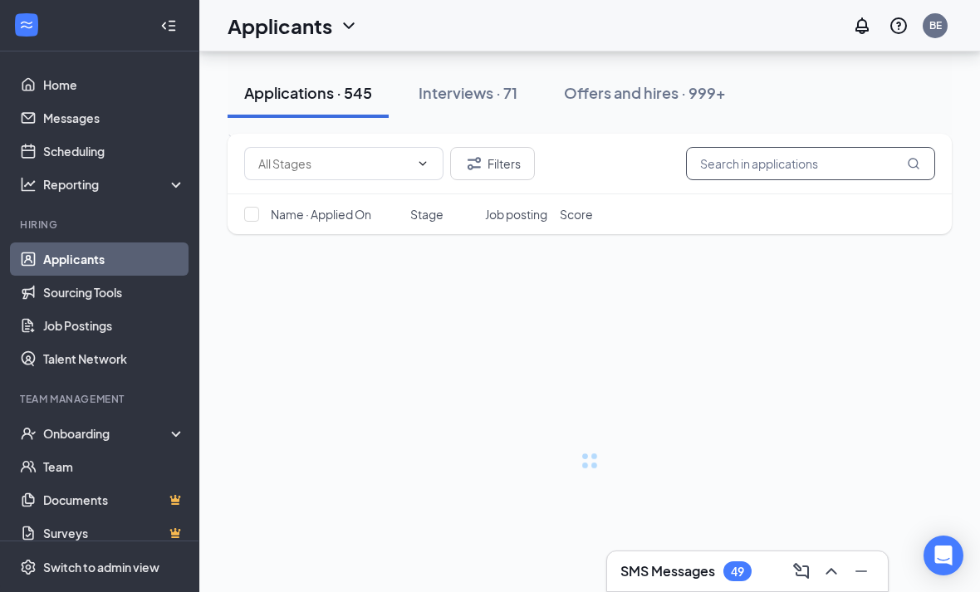
scroll to position [55, 0]
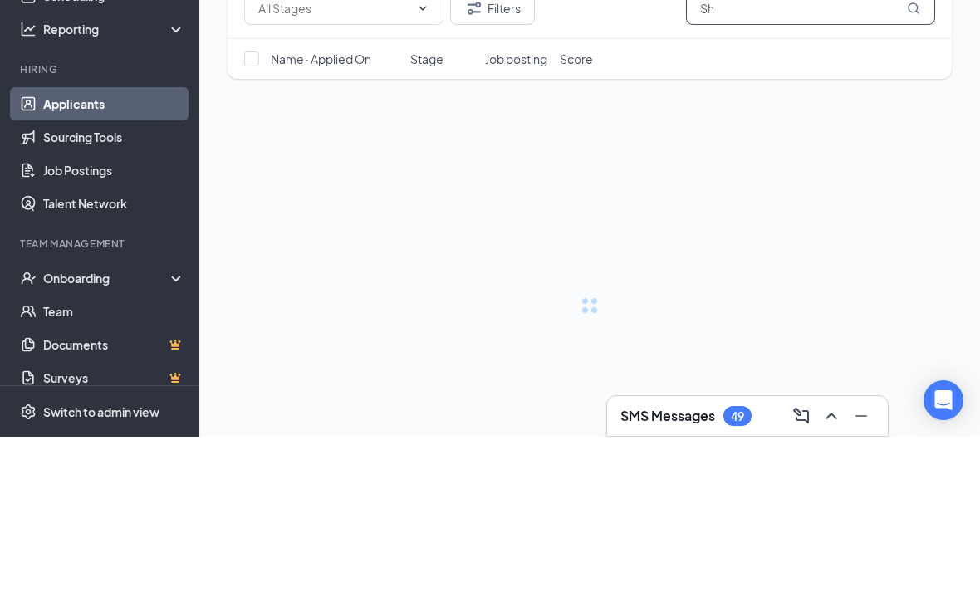
type input "Sha"
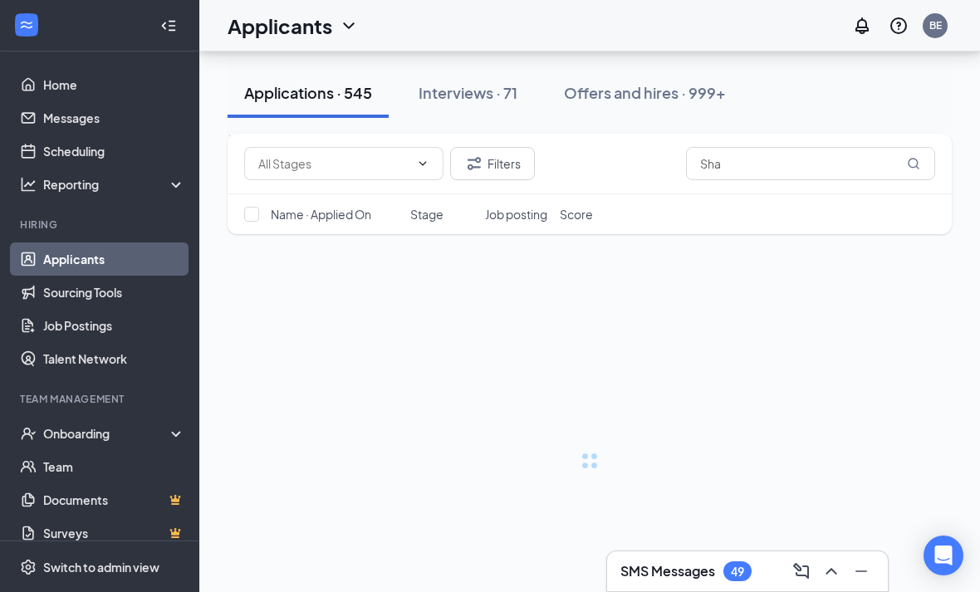
scroll to position [210, 0]
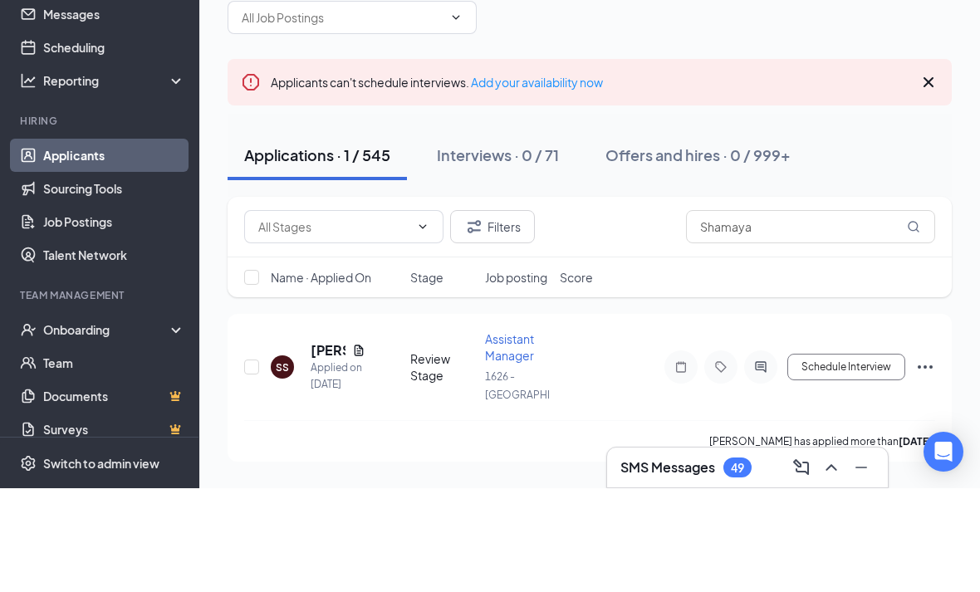
type input "Shamaya"
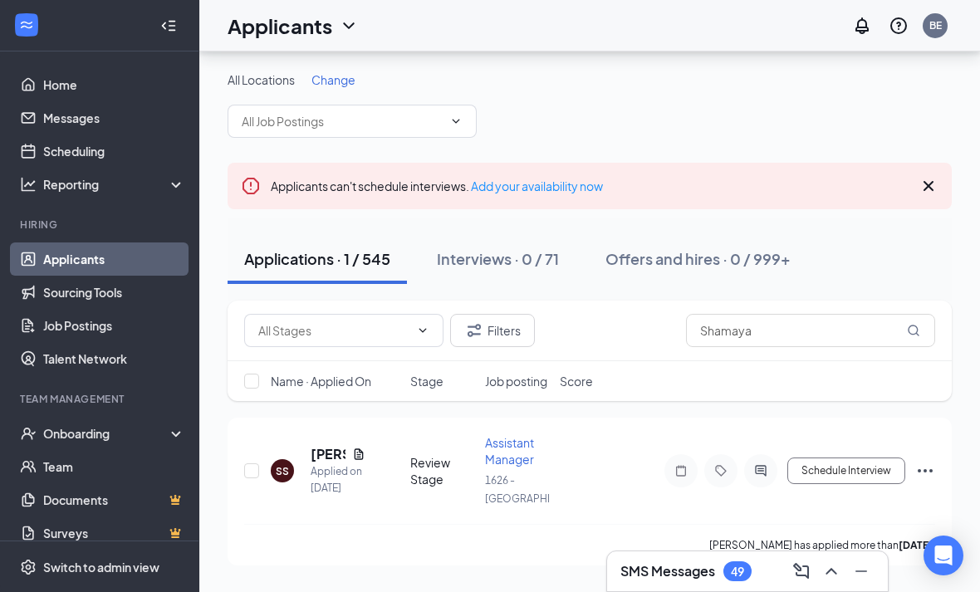
click at [329, 445] on h5 "[PERSON_NAME]" at bounding box center [328, 454] width 35 height 18
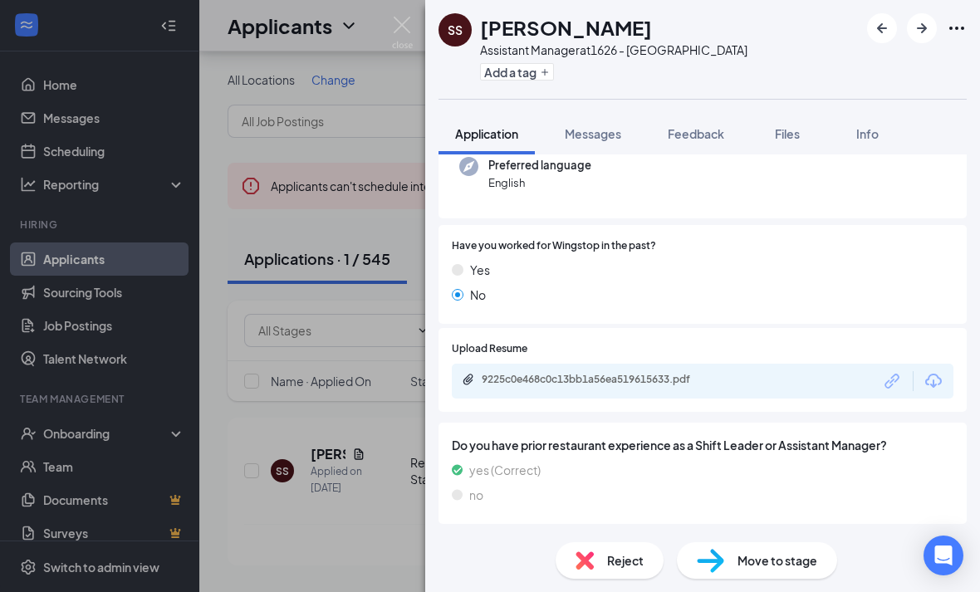
scroll to position [219, 0]
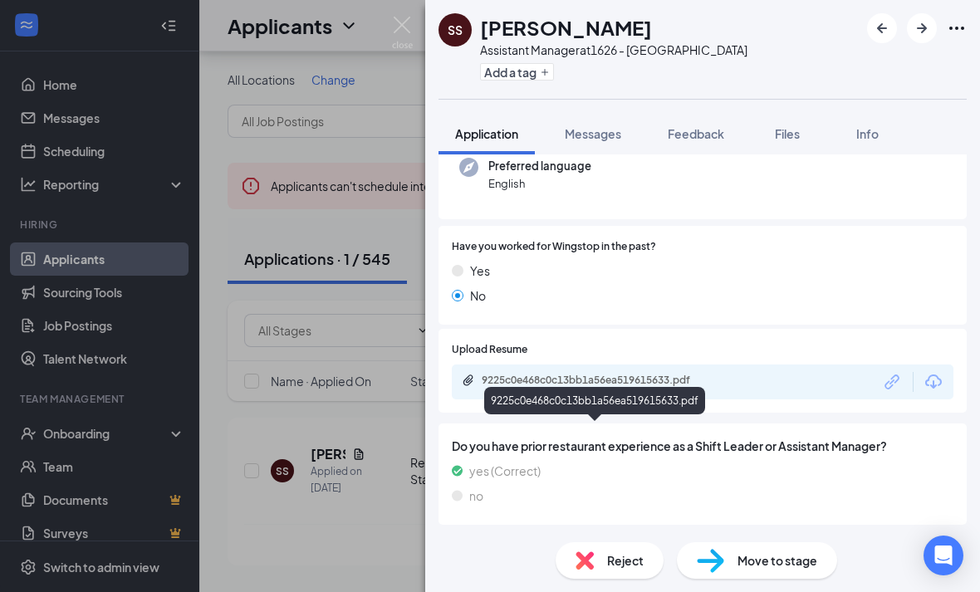
click at [546, 374] on div "9225c0e468c0c13bb1a56ea519615633.pdf" at bounding box center [598, 380] width 233 height 13
